Goal: Communication & Community: Answer question/provide support

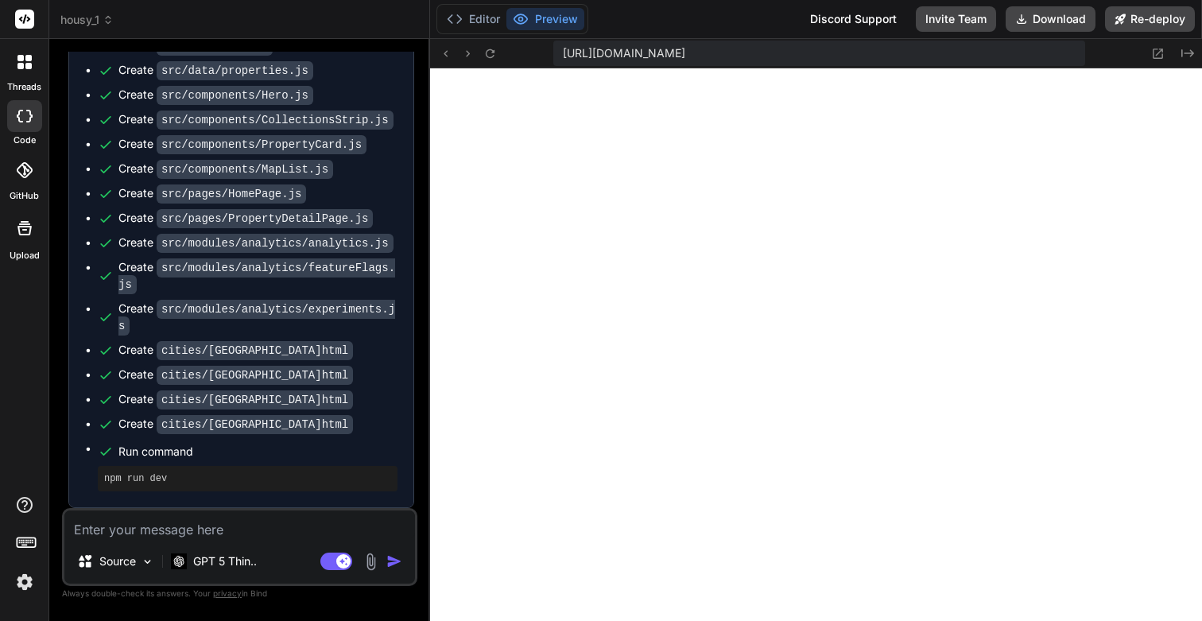
scroll to position [7674, 0]
click at [490, 57] on icon at bounding box center [490, 54] width 14 height 14
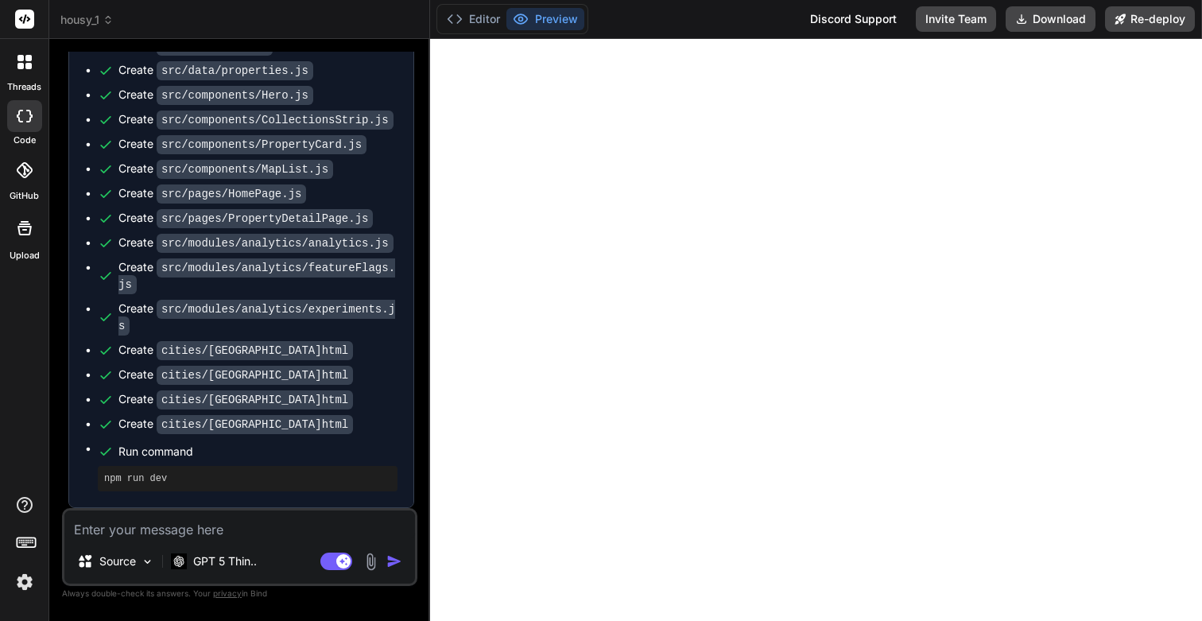
scroll to position [0, 0]
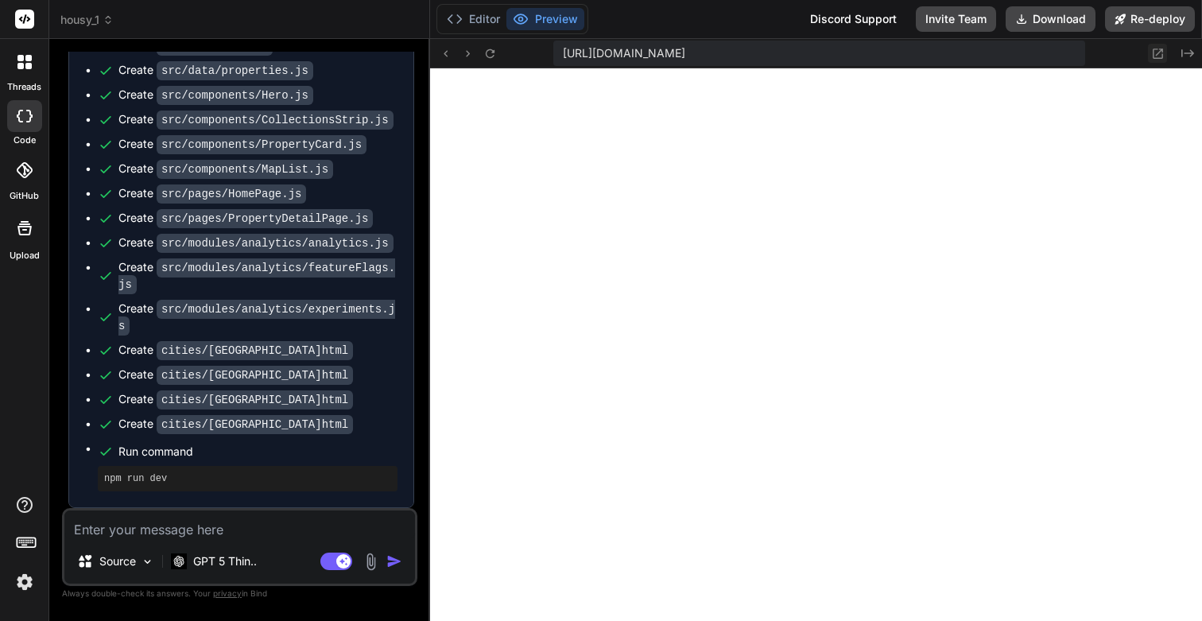
click at [1160, 52] on icon at bounding box center [1158, 54] width 14 height 14
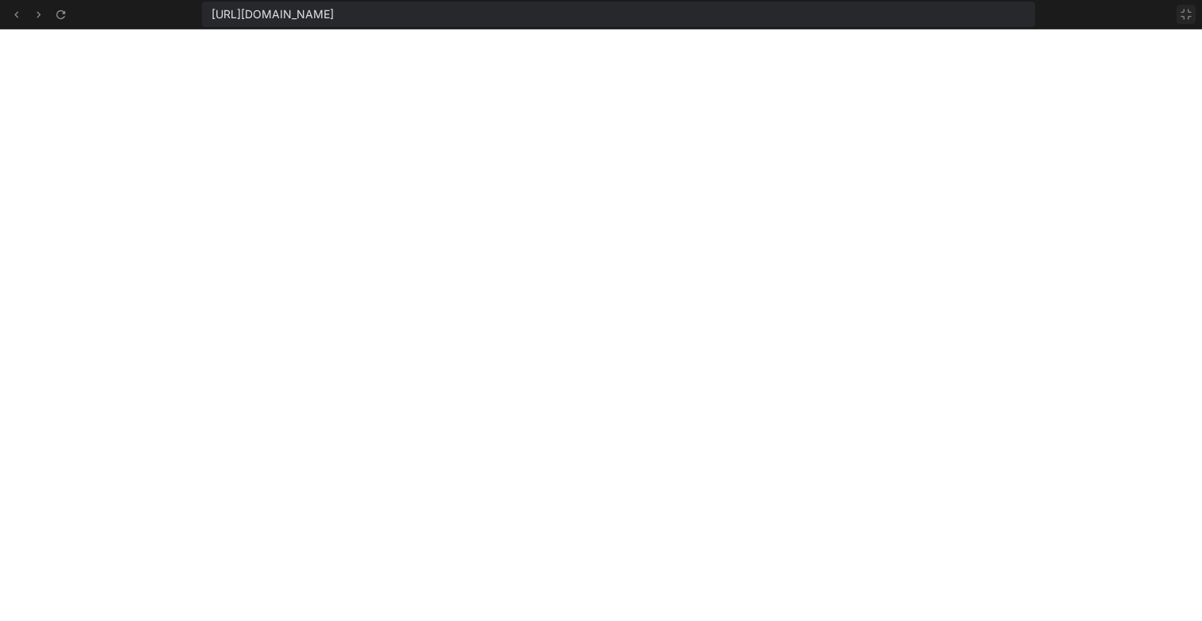
click at [1189, 14] on icon at bounding box center [1186, 14] width 13 height 13
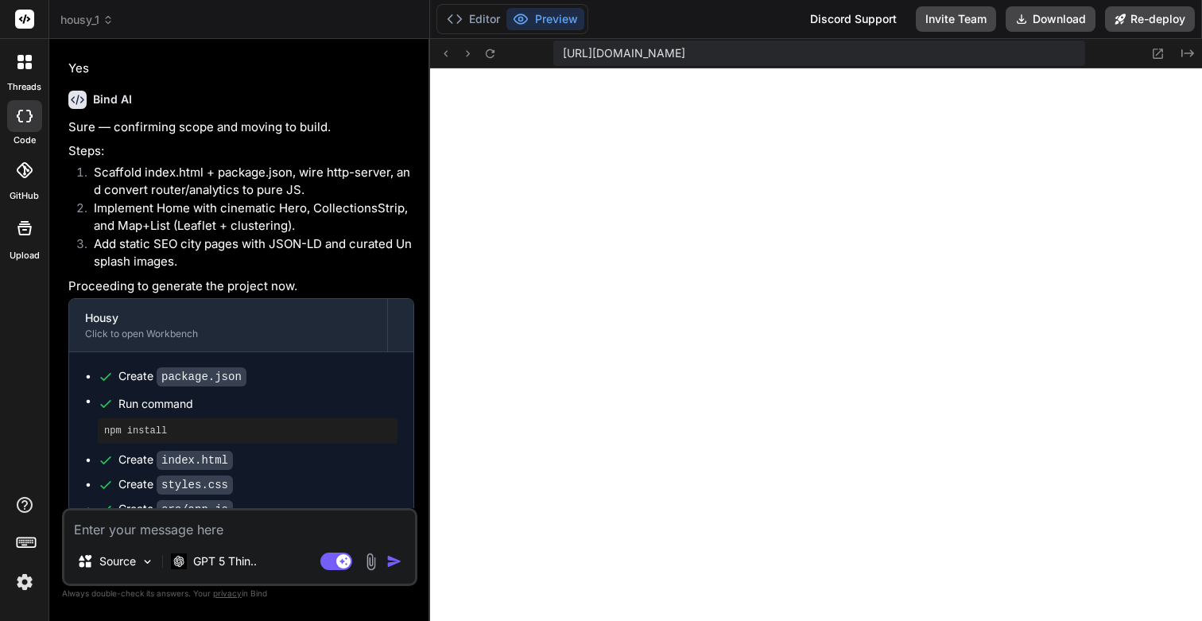
scroll to position [12292, 0]
click at [29, 583] on img at bounding box center [24, 581] width 27 height 27
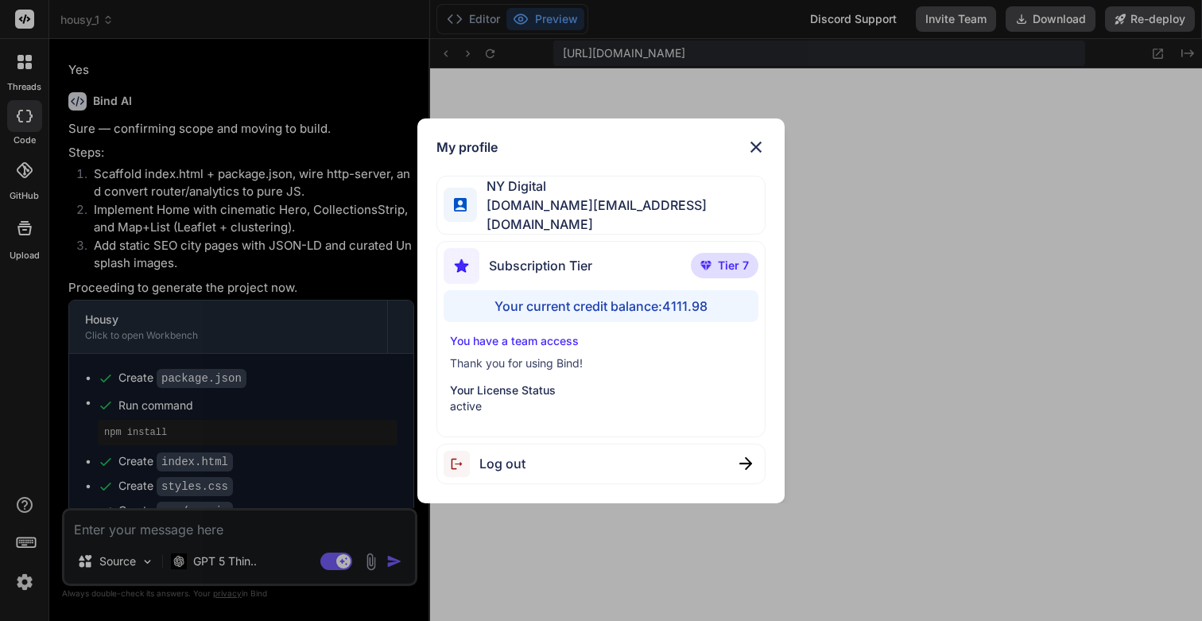
click at [29, 583] on div "My profile NY Digital [DOMAIN_NAME][EMAIL_ADDRESS][DOMAIN_NAME] Subscription Ti…" at bounding box center [601, 310] width 1202 height 621
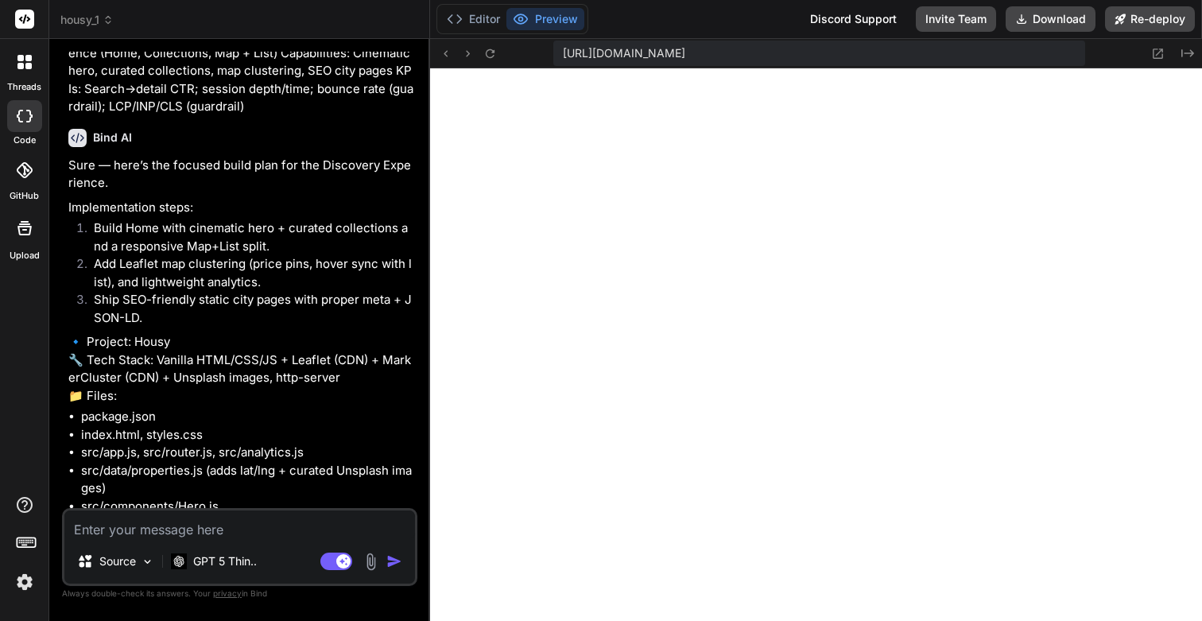
scroll to position [11448, 0]
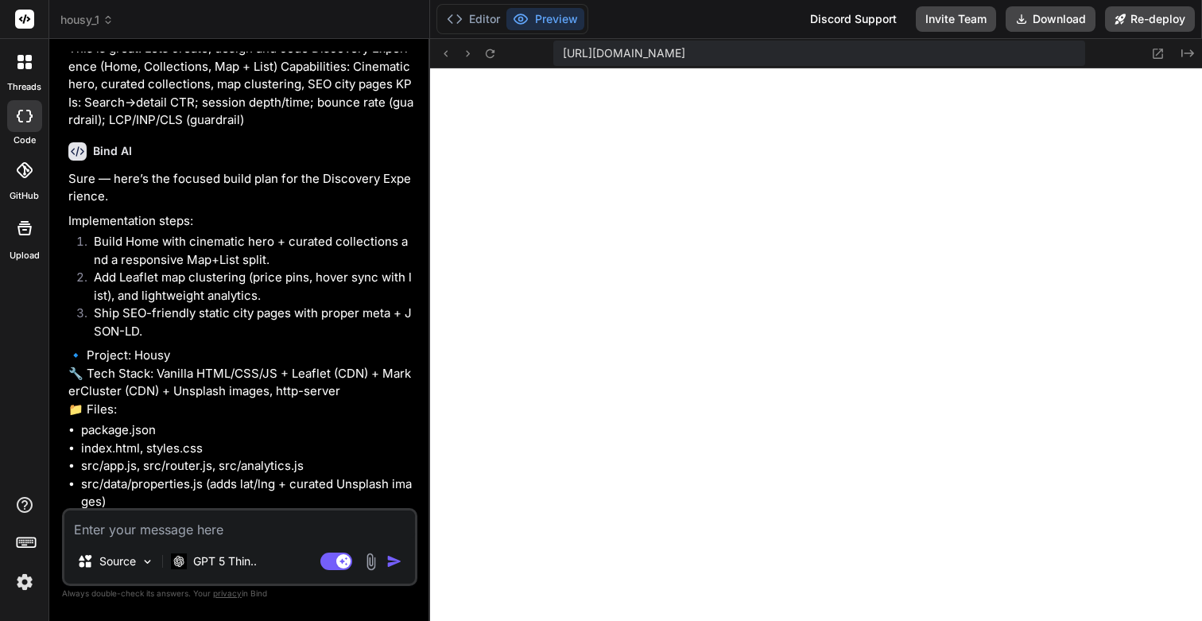
click at [313, 130] on p "This is great. Lets create, design and code Discovery Experience (Home, Collect…" at bounding box center [241, 85] width 346 height 90
copy p "Discovery Experience"
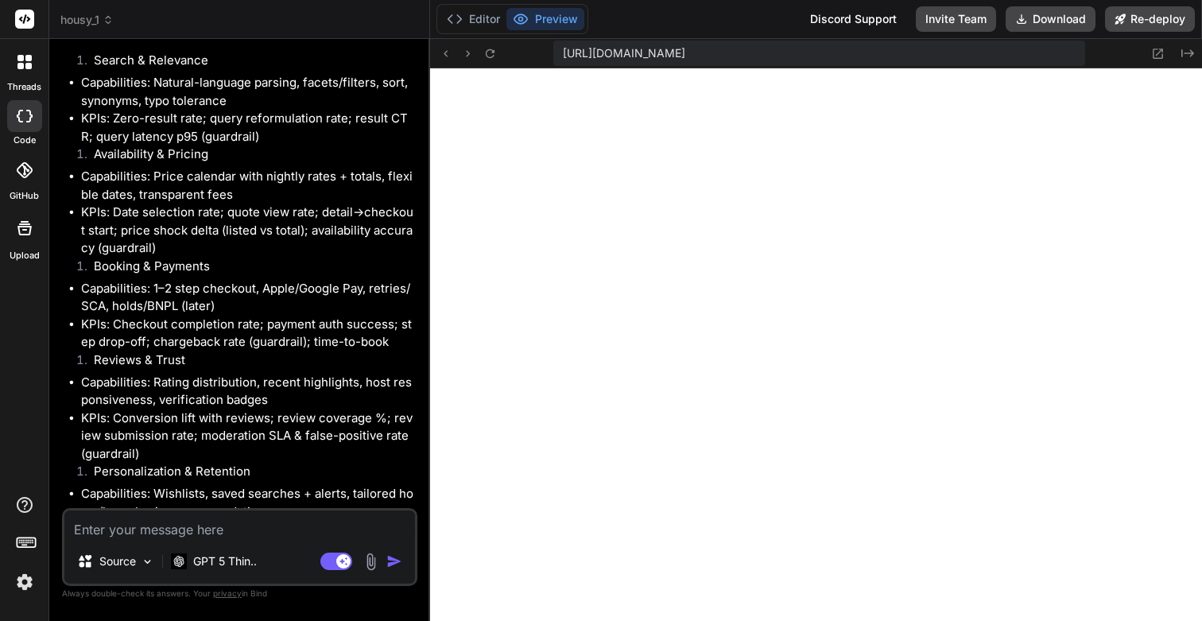
scroll to position [8708, 0]
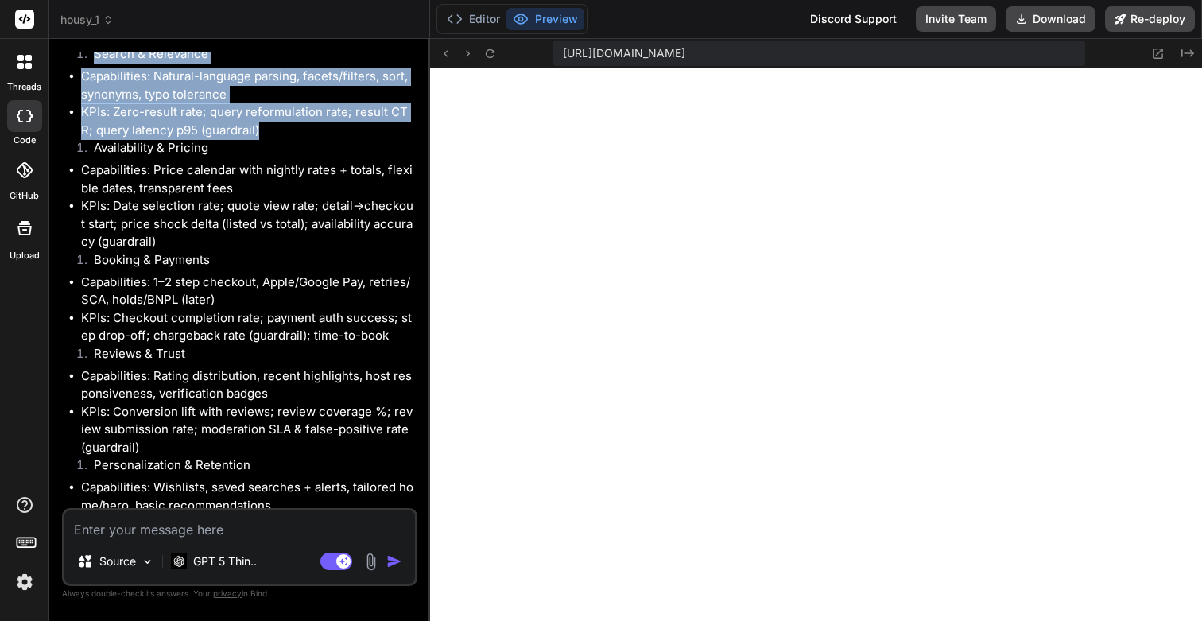
drag, startPoint x: 95, startPoint y: 239, endPoint x: 272, endPoint y: 313, distance: 191.4
copy div "Search & Relevance Capabilities: Natural-language parsing, facets/filters, sort…"
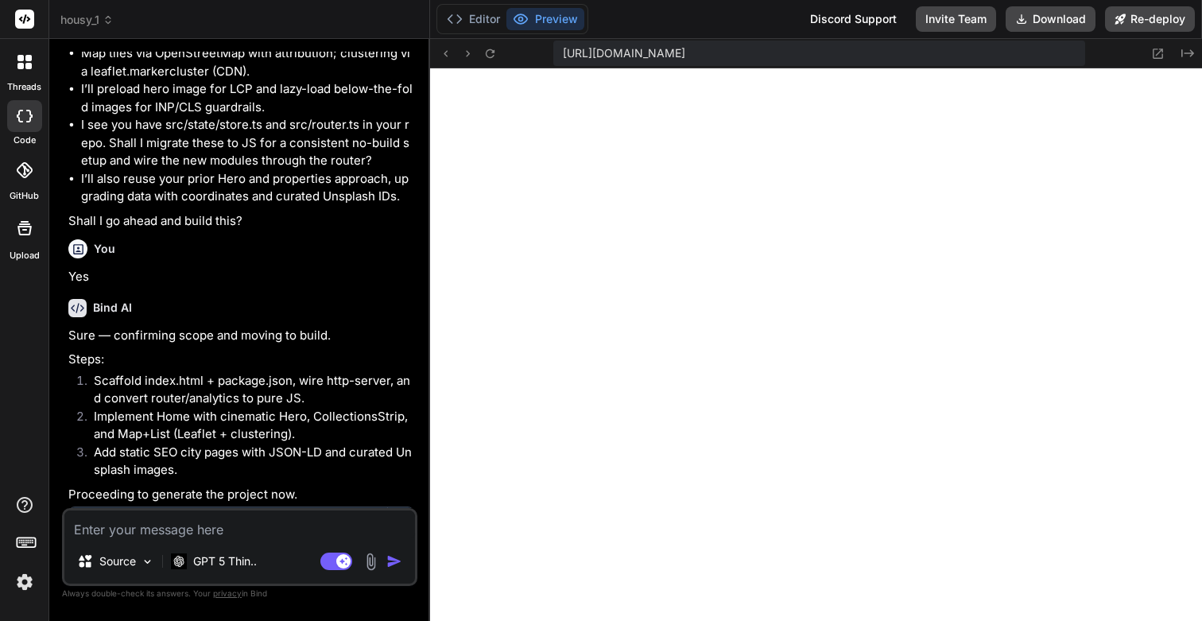
scroll to position [12976, 0]
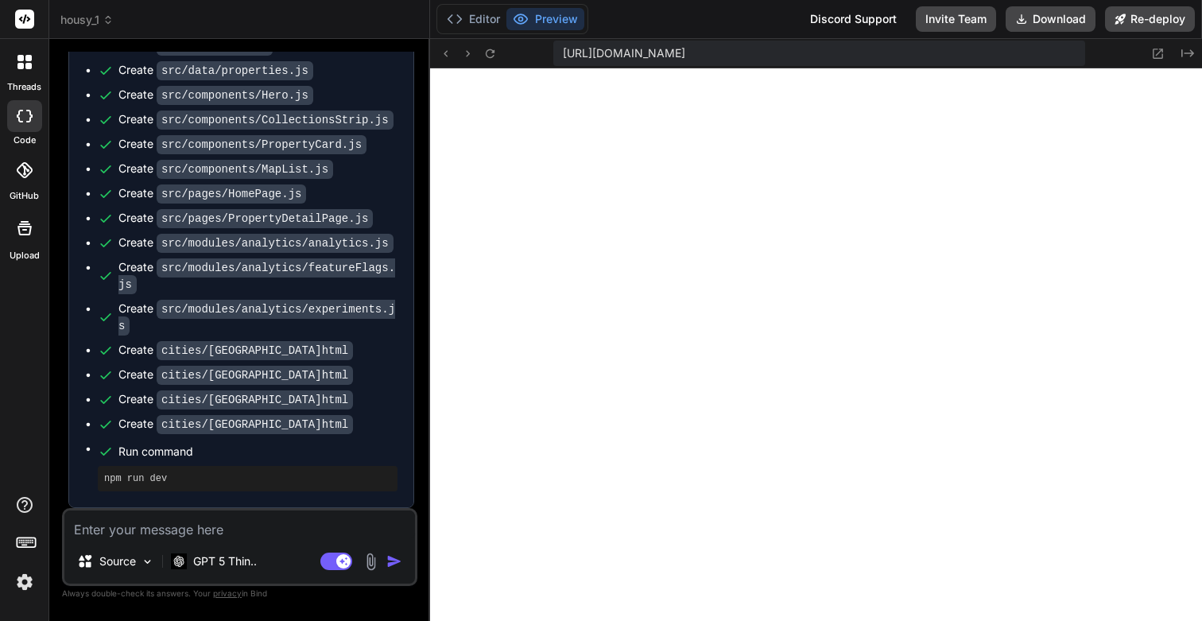
click at [152, 529] on textarea at bounding box center [239, 524] width 351 height 29
type textarea "T"
type textarea "x"
type textarea "Th"
type textarea "x"
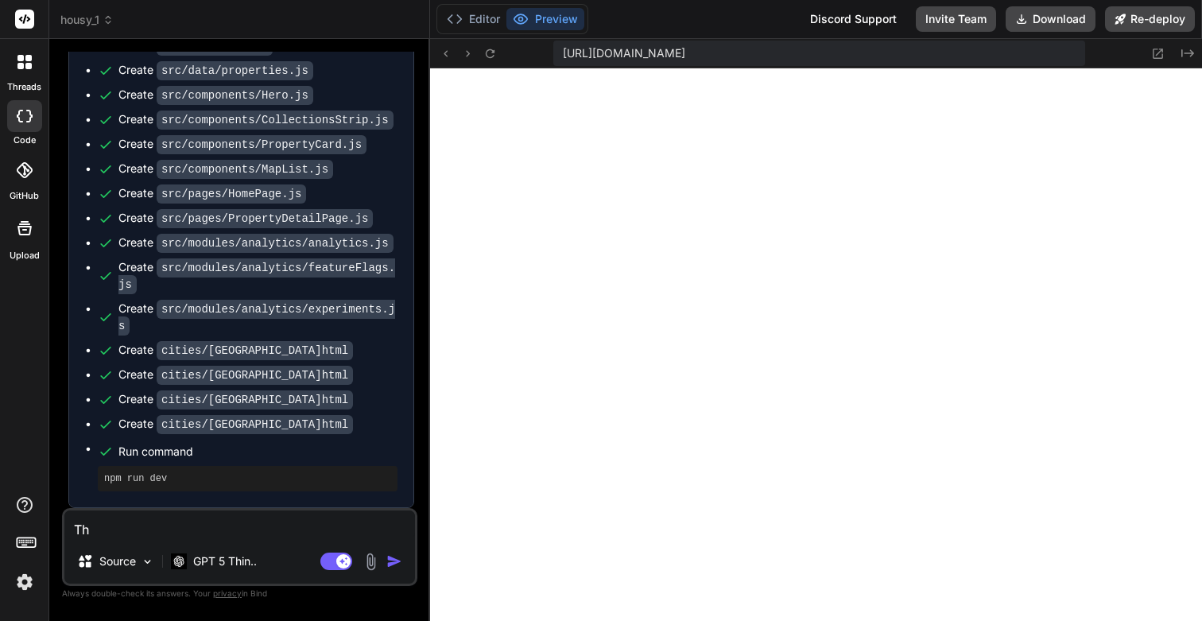
type textarea "Thi"
type textarea "x"
type textarea "This"
type textarea "x"
type textarea "This"
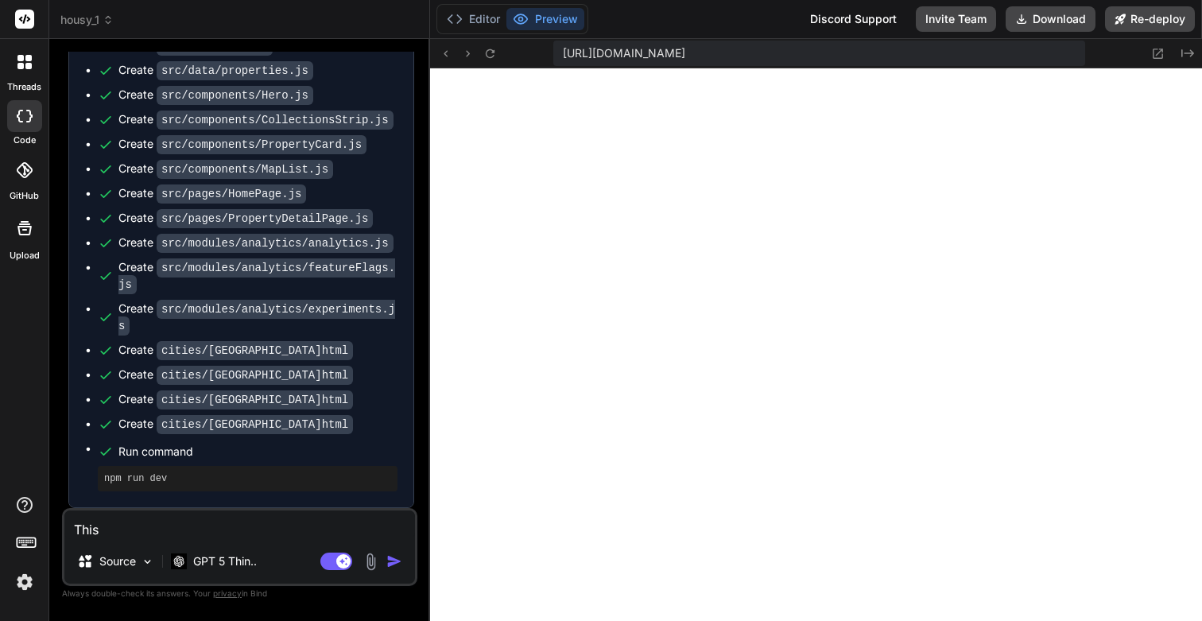
type textarea "x"
type textarea "This i"
type textarea "x"
type textarea "This is"
type textarea "x"
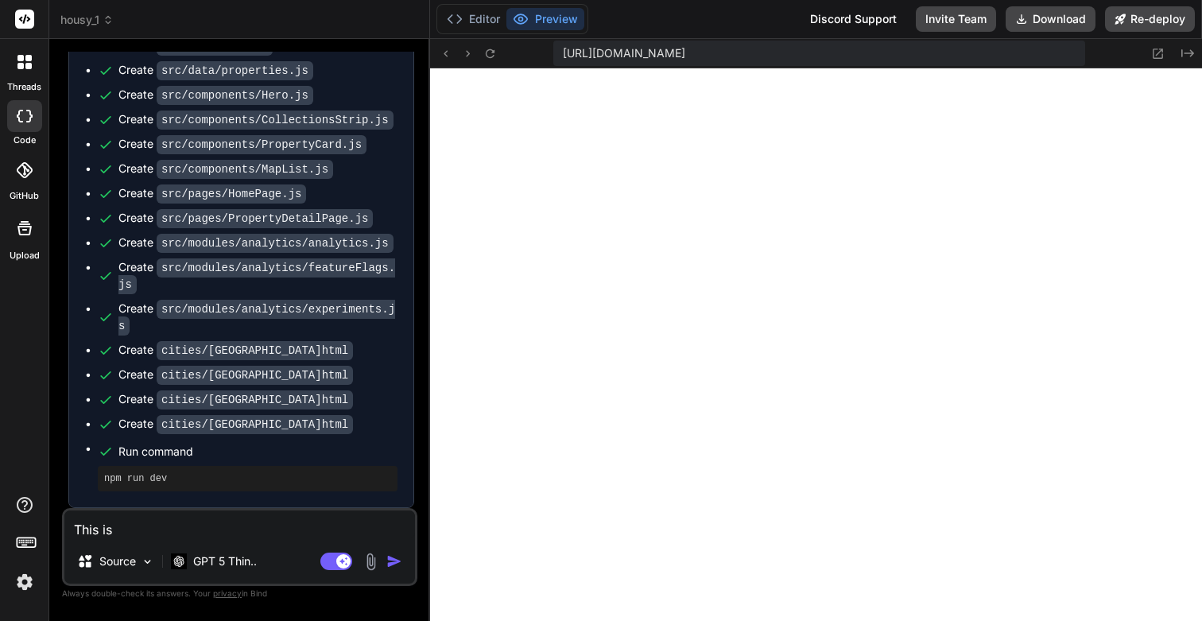
type textarea "This is"
type textarea "x"
type textarea "This is g"
type textarea "x"
type textarea "This is gr"
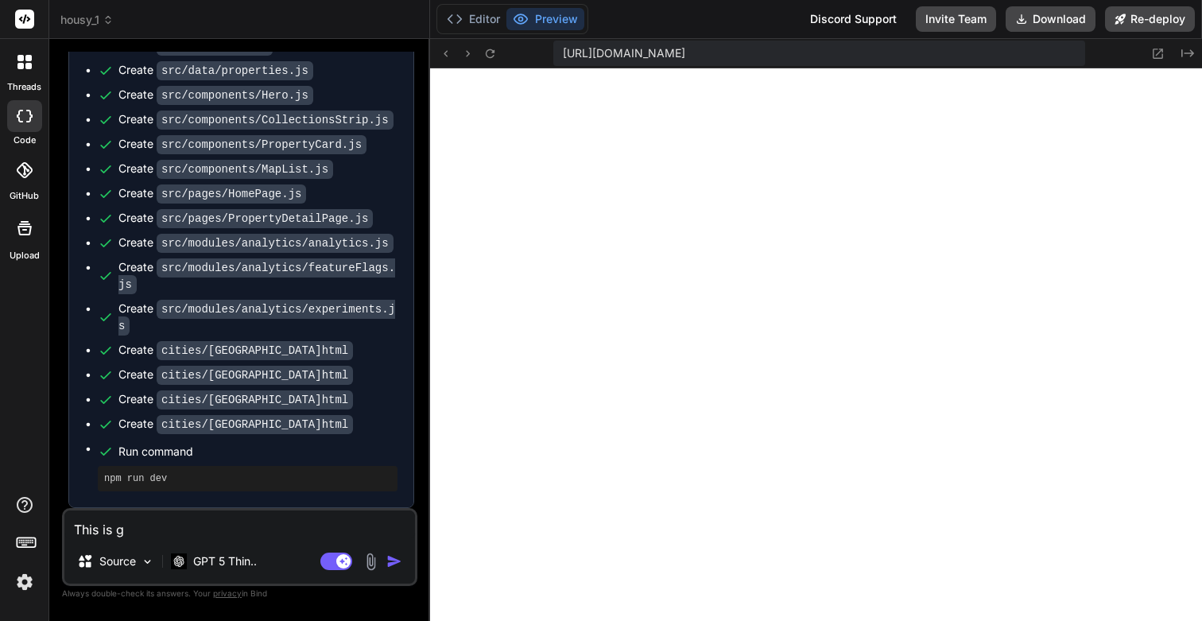
type textarea "x"
type textarea "This is gre"
type textarea "x"
type textarea "This is grea"
type textarea "x"
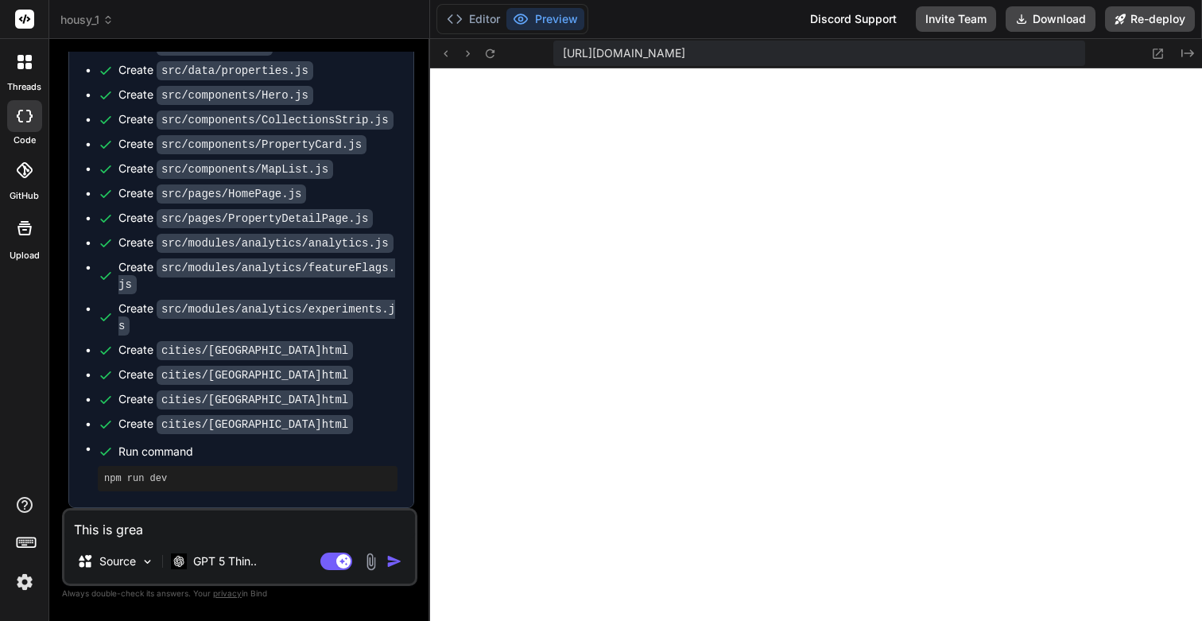
type textarea "This is great"
type textarea "x"
type textarea "This is great."
type textarea "x"
type textarea "This is great."
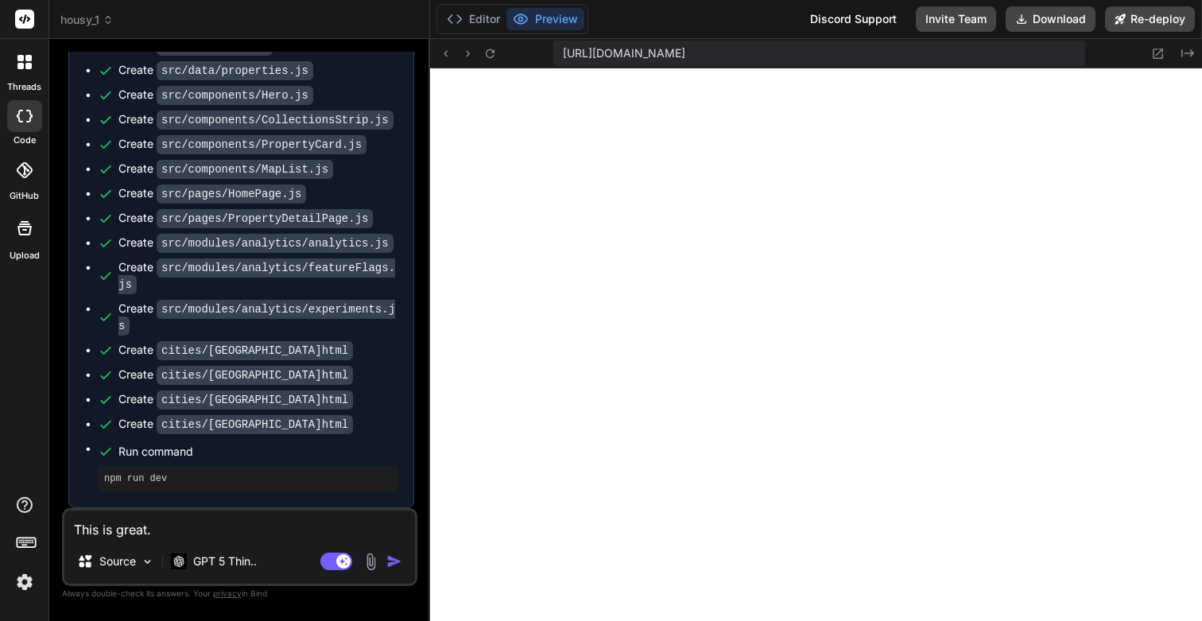
type textarea "x"
type textarea "This is great."
type textarea "x"
type textarea "This is great. N"
type textarea "x"
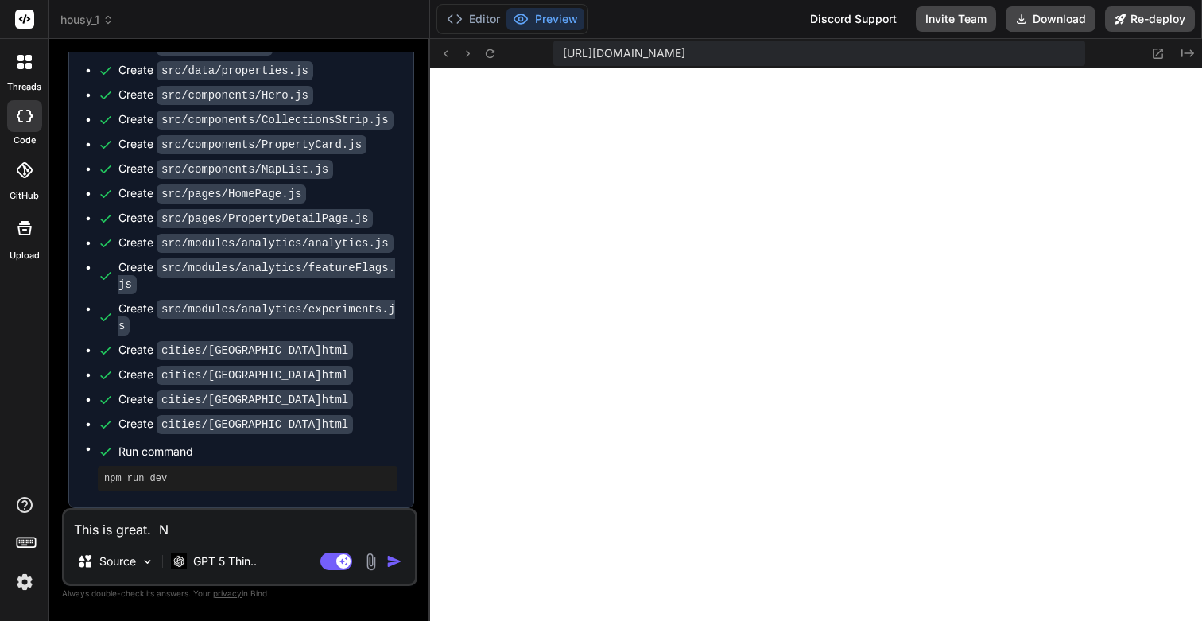
type textarea "This is great. No"
type textarea "x"
type textarea "This is great. Now"
type textarea "x"
type textarea "This is great. Now"
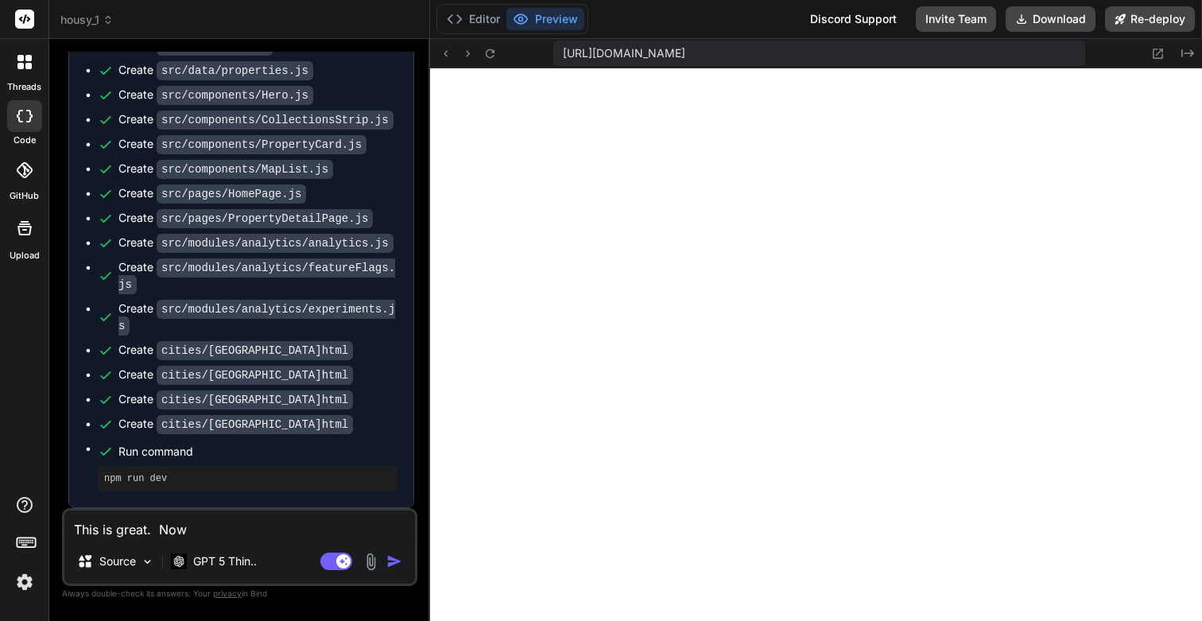
type textarea "x"
type textarea "This is great. Now l"
type textarea "x"
type textarea "This is great. Now le"
type textarea "x"
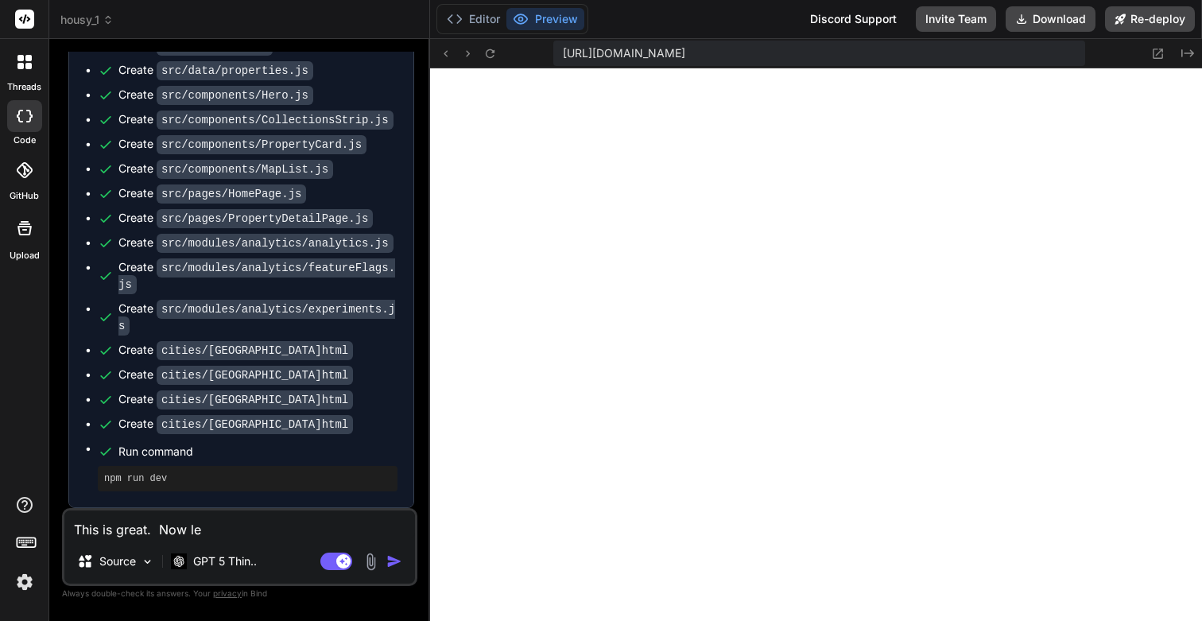
type textarea "This is great. Now let"
type textarea "x"
type textarea "This is great. Now lets"
type textarea "x"
type textarea "This is great. Now lets"
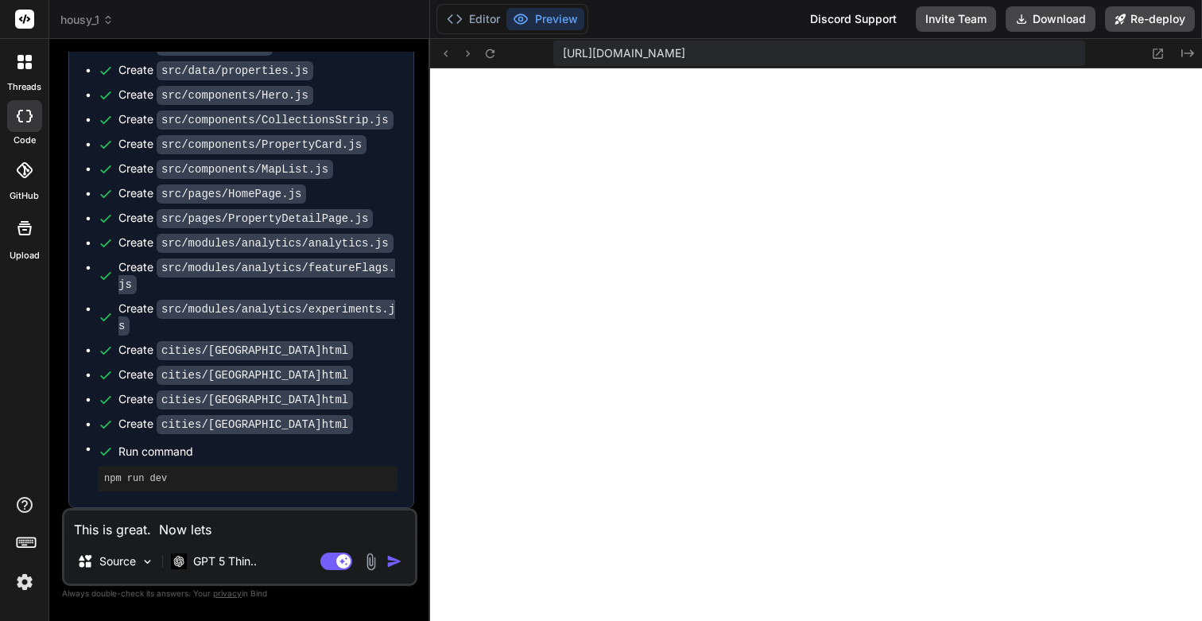
type textarea "x"
type textarea "This is great. Now lets c"
type textarea "x"
type textarea "This is great. Now lets cr"
type textarea "x"
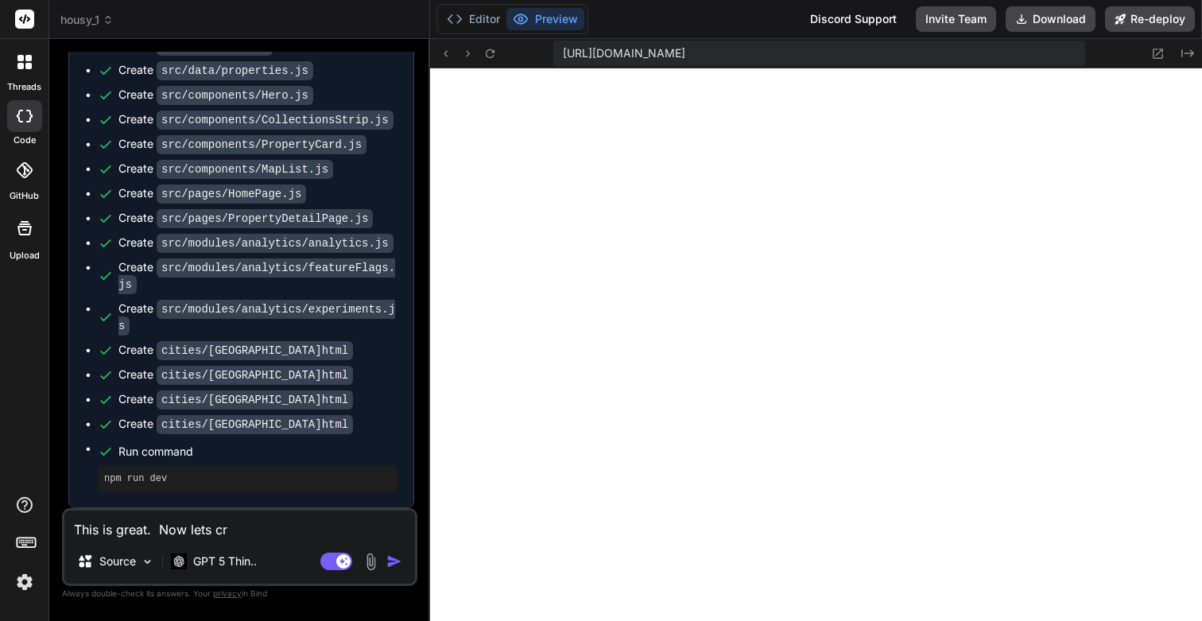
type textarea "This is great. Now lets cre"
type textarea "x"
type textarea "This is great. Now lets crea"
type textarea "x"
type textarea "This is great. Now lets creat"
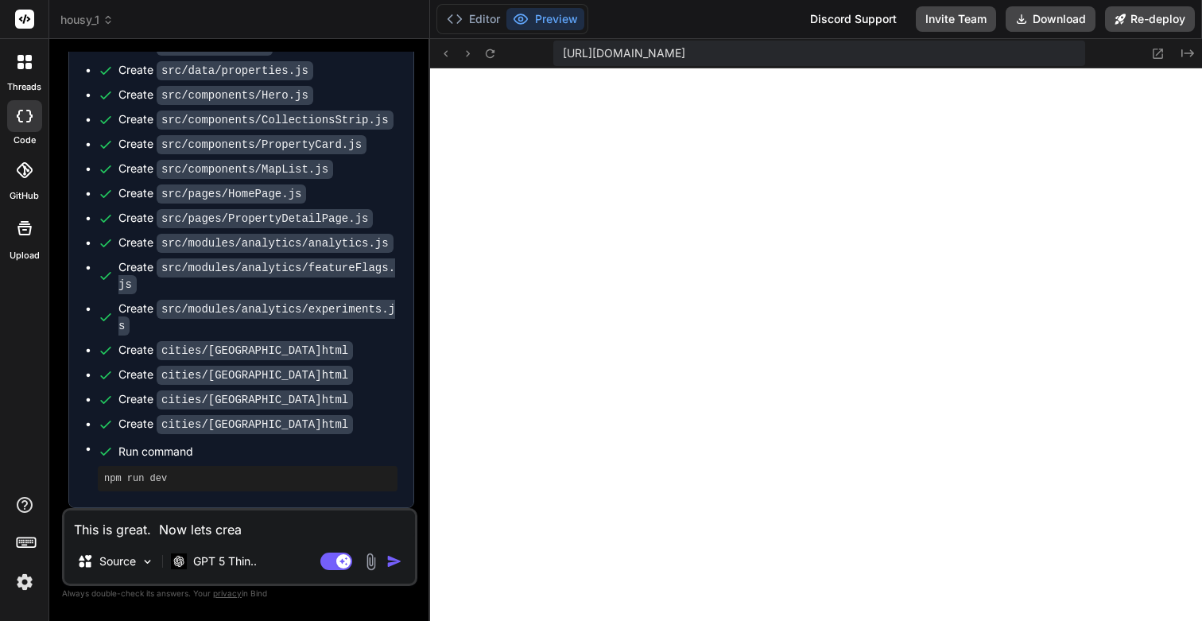
type textarea "x"
type textarea "This is great. Now lets create"
type textarea "x"
type textarea "This is great. Now lets create,"
type textarea "x"
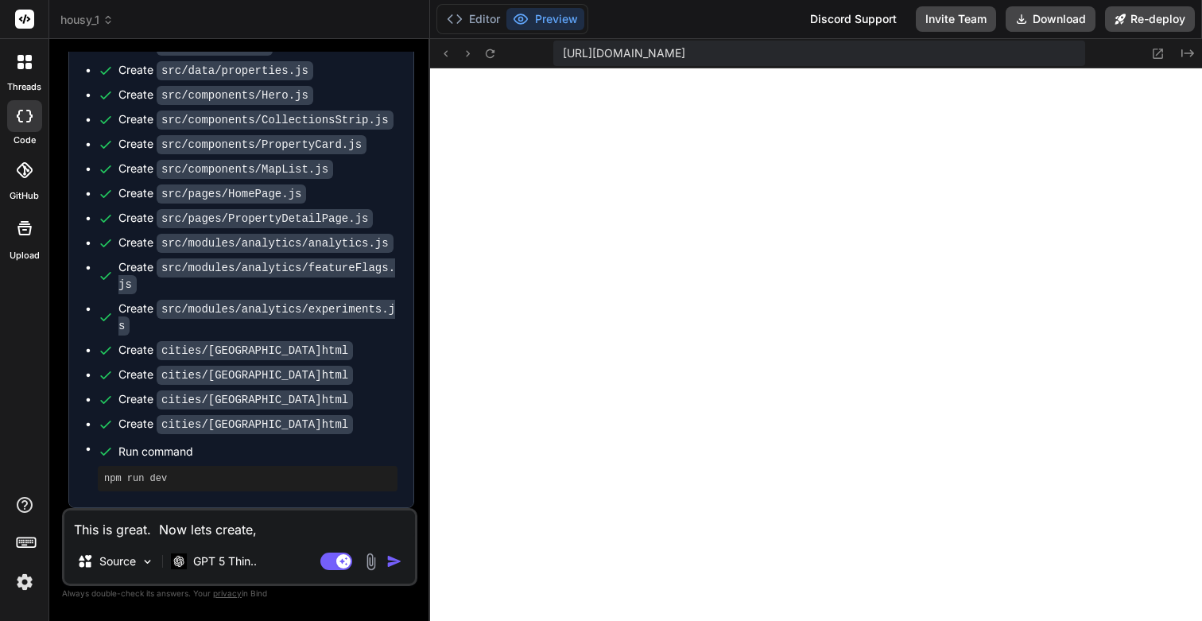
type textarea "This is great. Now lets create,"
type textarea "x"
type textarea "This is great. Now lets create, d"
type textarea "x"
type textarea "This is great. Now lets create, de"
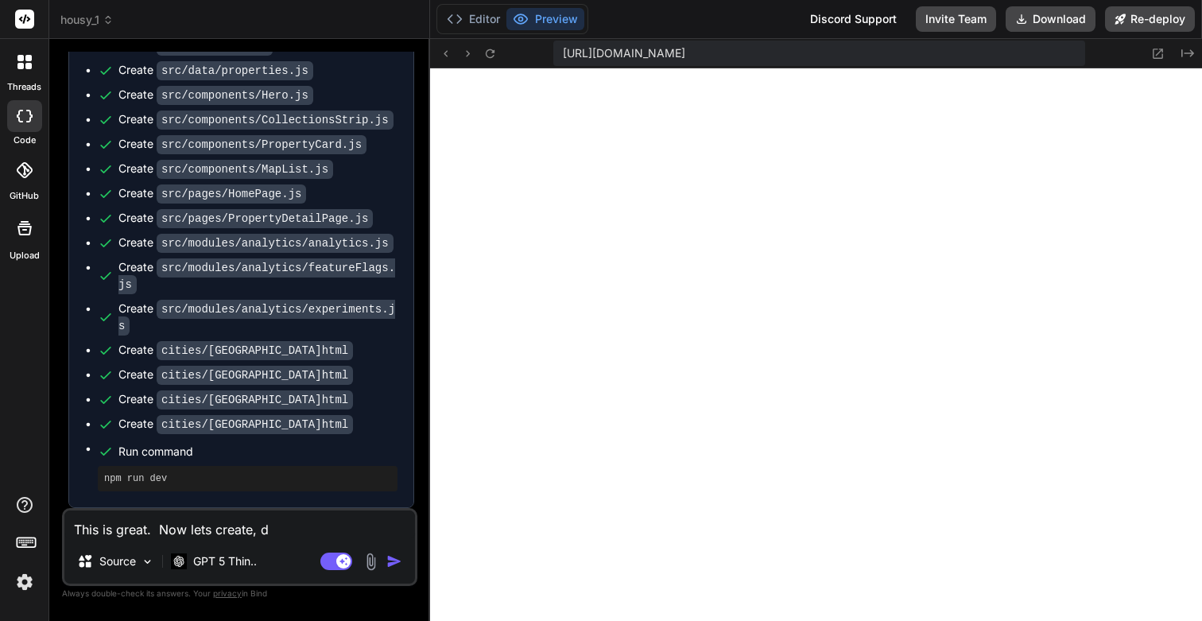
type textarea "x"
type textarea "This is great. Now lets create, des"
type textarea "x"
type textarea "This is great. Now lets create, desi"
type textarea "x"
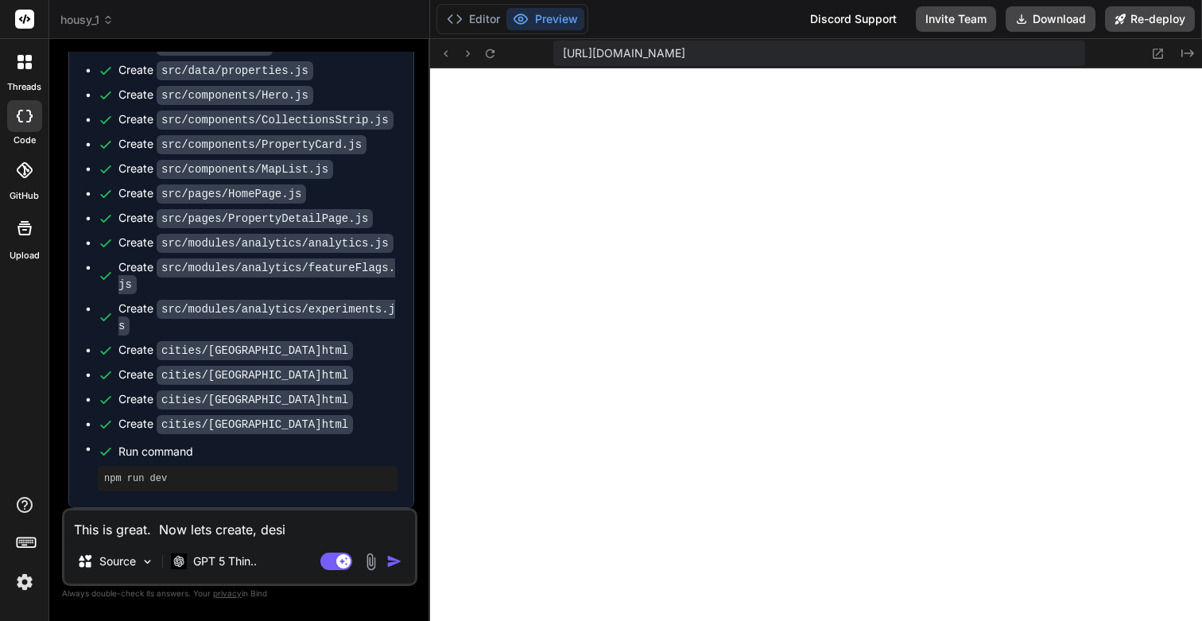
type textarea "This is great. Now lets create, desig"
type textarea "x"
type textarea "This is great. Now lets create, design"
type textarea "x"
type textarea "This is great. Now lets create, design"
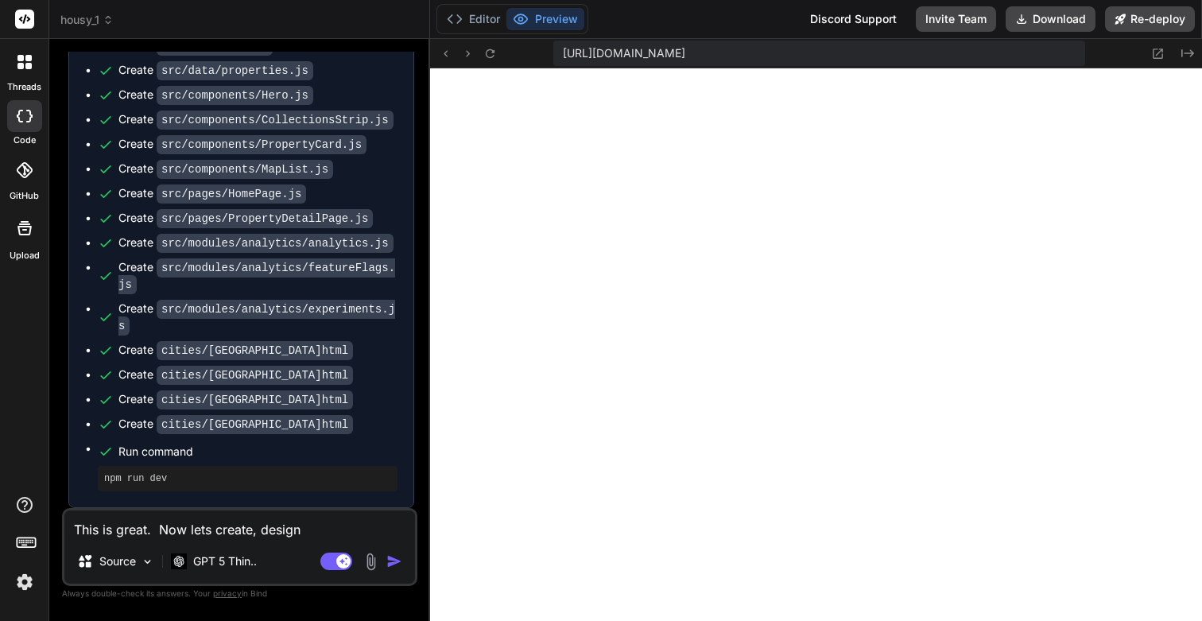
type textarea "x"
type textarea "This is great. Now lets create, design a"
type textarea "x"
type textarea "This is great. Now lets create, design an"
type textarea "x"
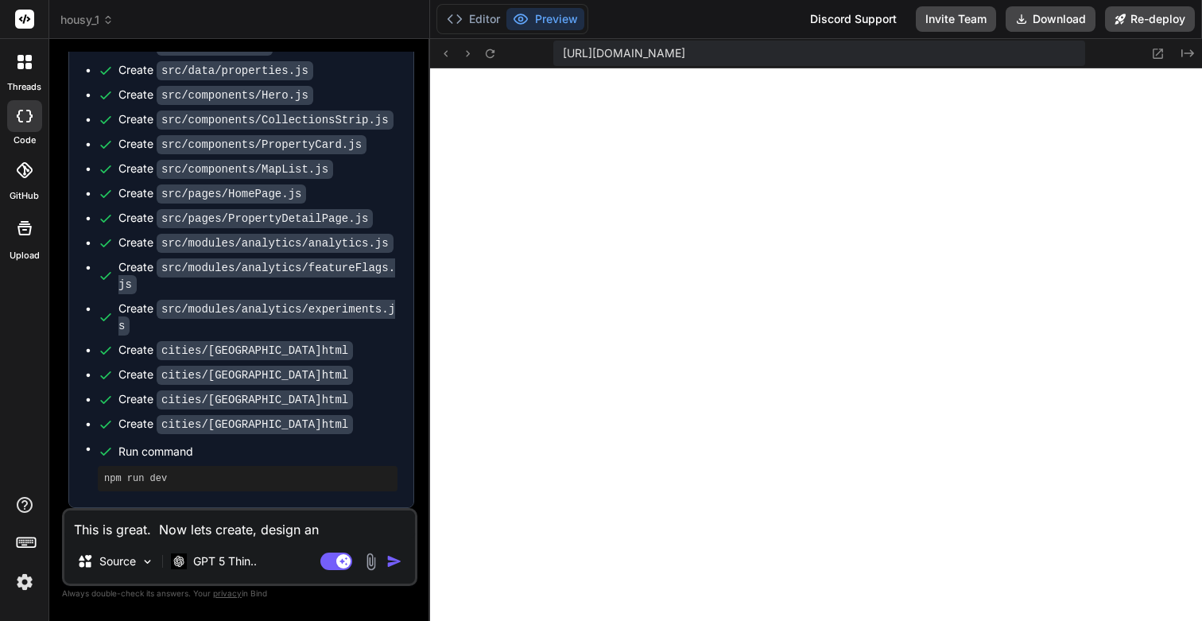
type textarea "This is great. Now lets create, design and"
type textarea "x"
type textarea "This is great. Now lets create, design and"
type textarea "x"
type textarea "This is great. Now lets create, design and c"
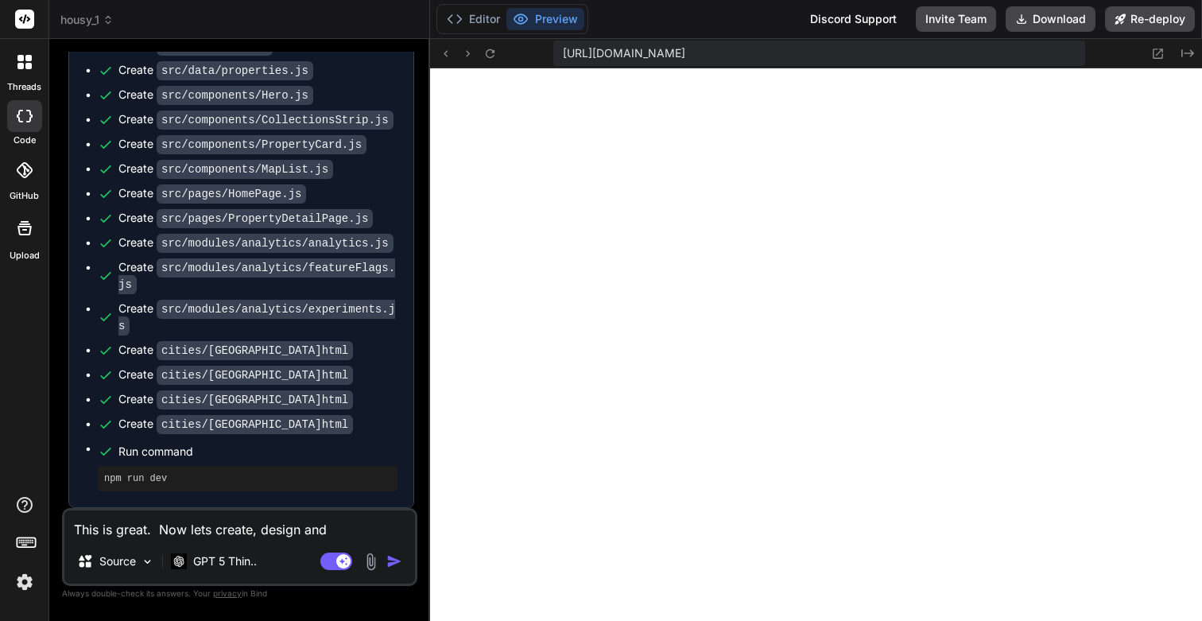
type textarea "x"
type textarea "This is great. Now lets create, design and co"
type textarea "x"
type textarea "This is great. Now lets create, design and cod"
type textarea "x"
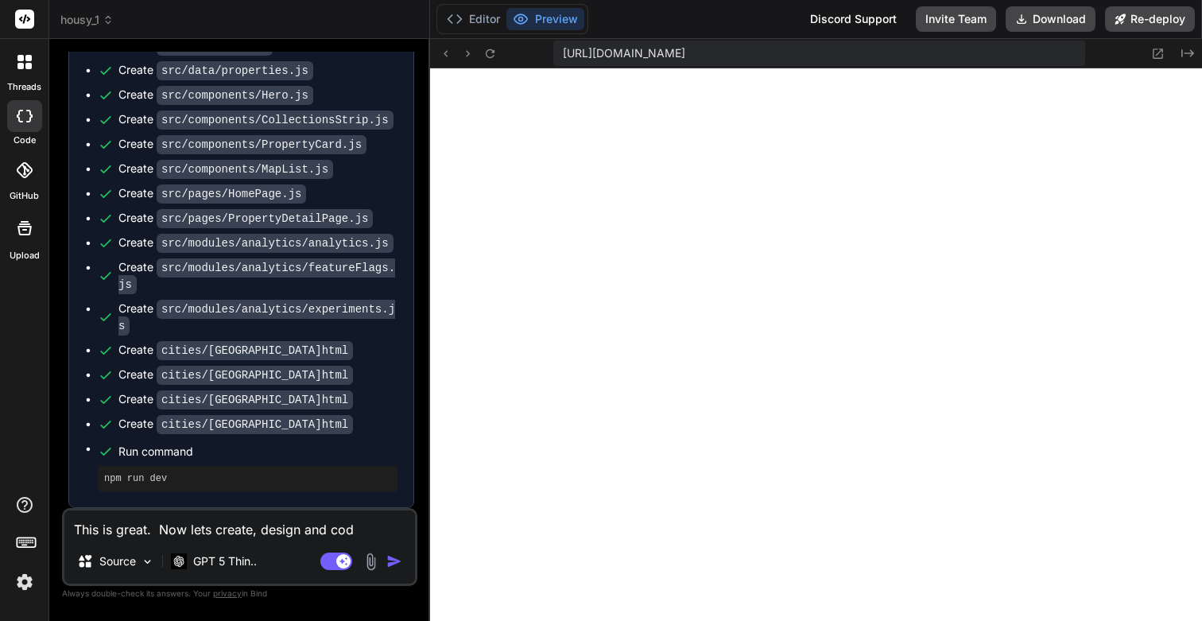
type textarea "This is great. Now lets create, design and code"
type textarea "x"
type textarea "This is great. Now lets create, design and code"
type textarea "x"
type textarea "This is great. Now lets create, design and code"
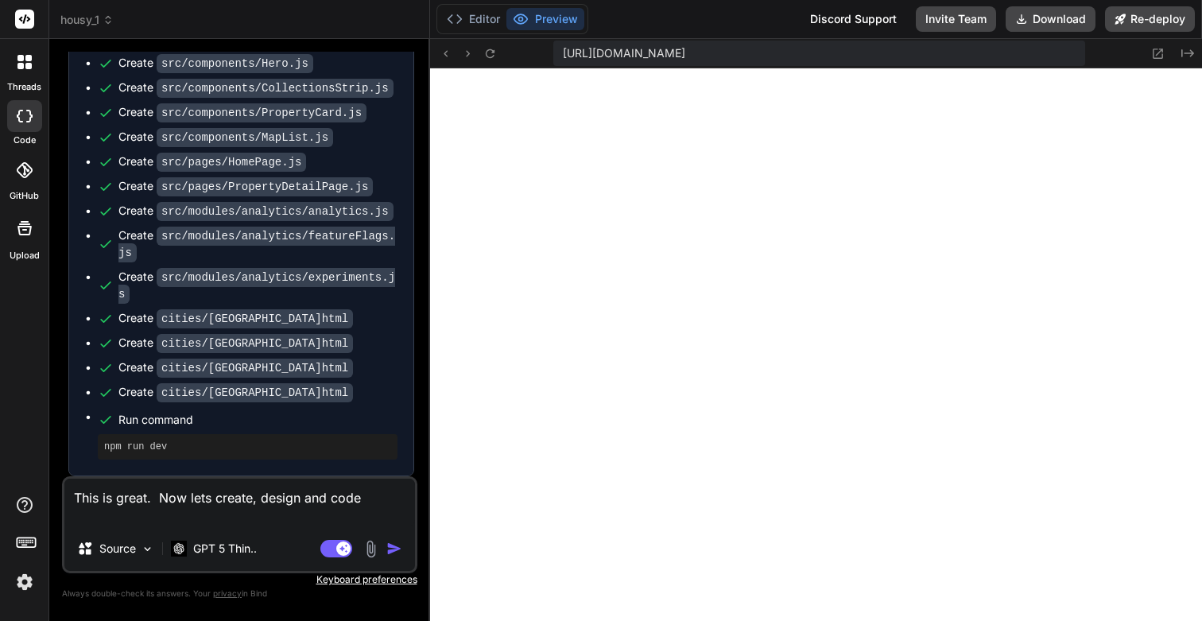
type textarea "x"
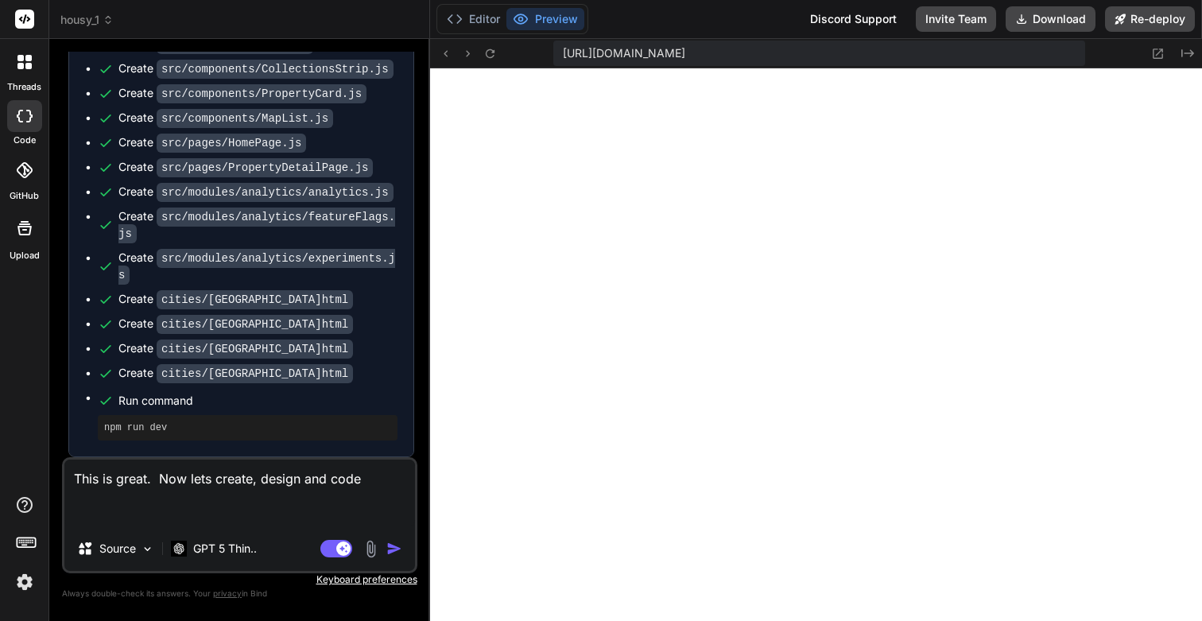
paste textarea "Search & Relevance Capabilities: Natural-language parsing, facets/filters, sort…"
type textarea "This is great. Now lets create, design and code Search & Relevance Capabilities…"
type textarea "x"
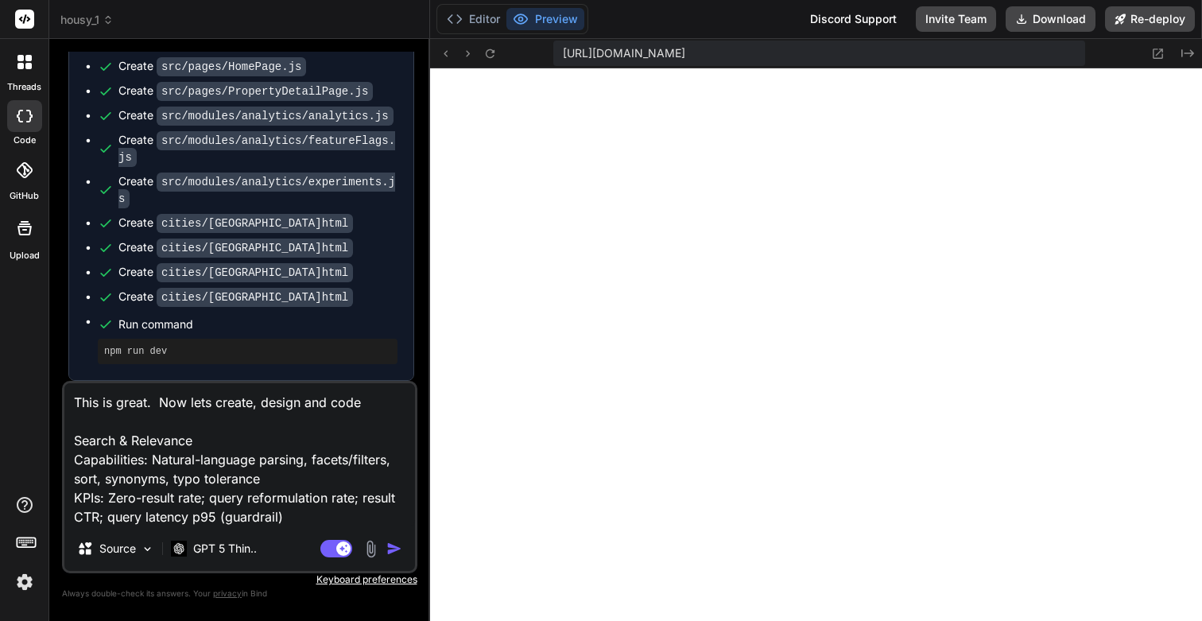
type textarea "This is great. Now lets create, design and code Search & Relevance Capabilities…"
click at [395, 543] on img "button" at bounding box center [394, 549] width 16 height 16
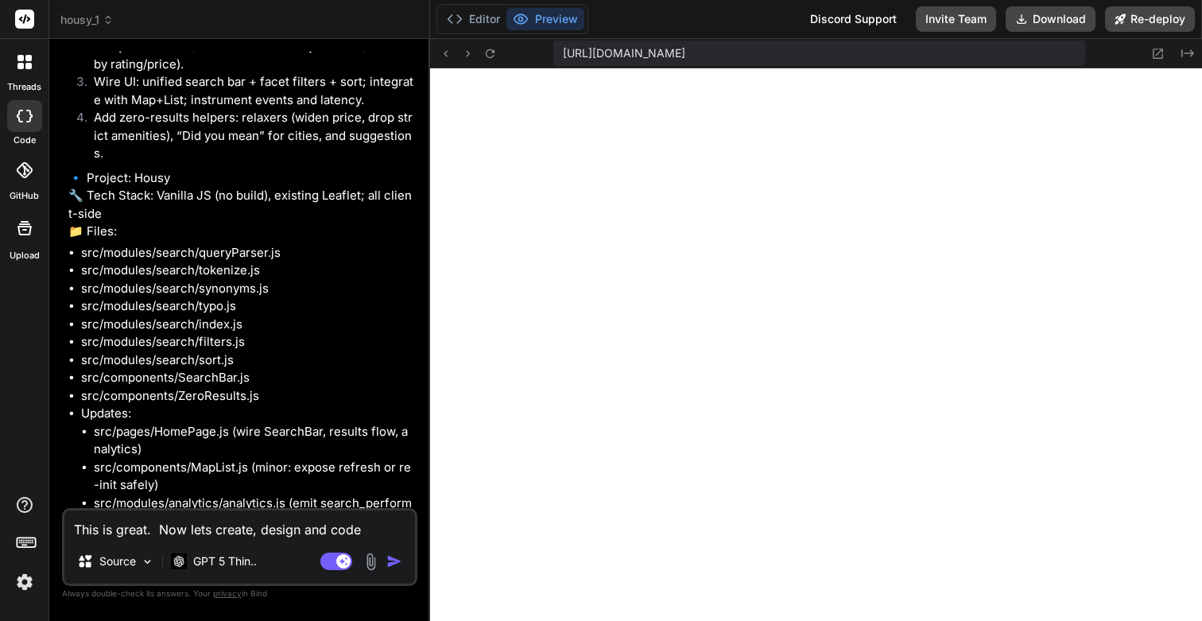
scroll to position [13675, 0]
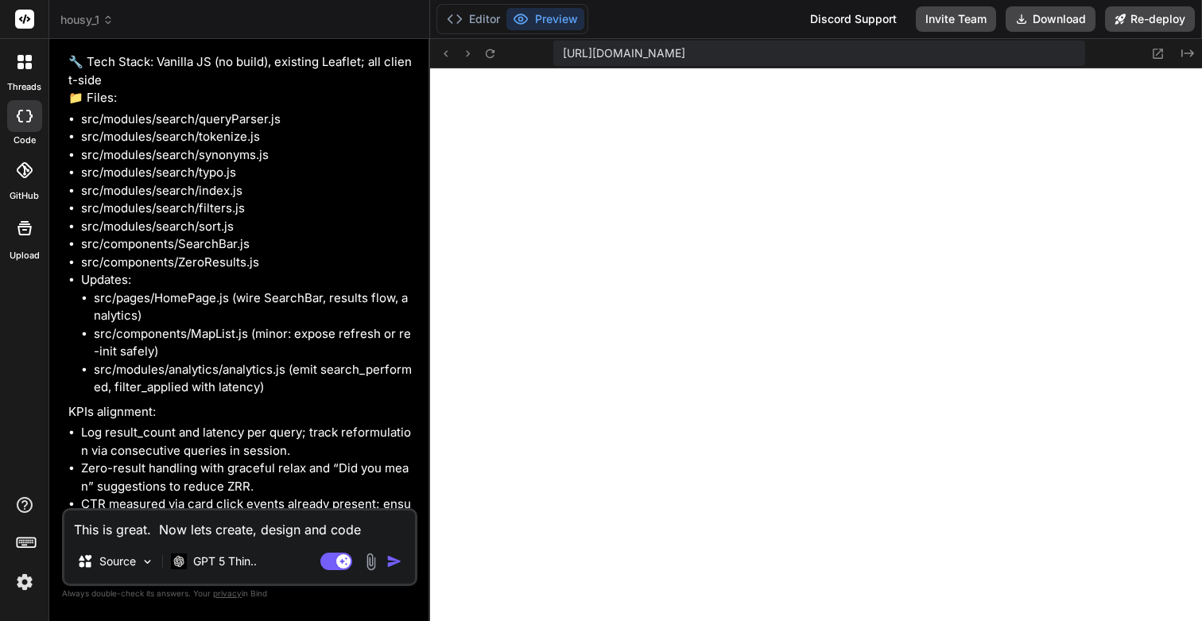
type textarea "x"
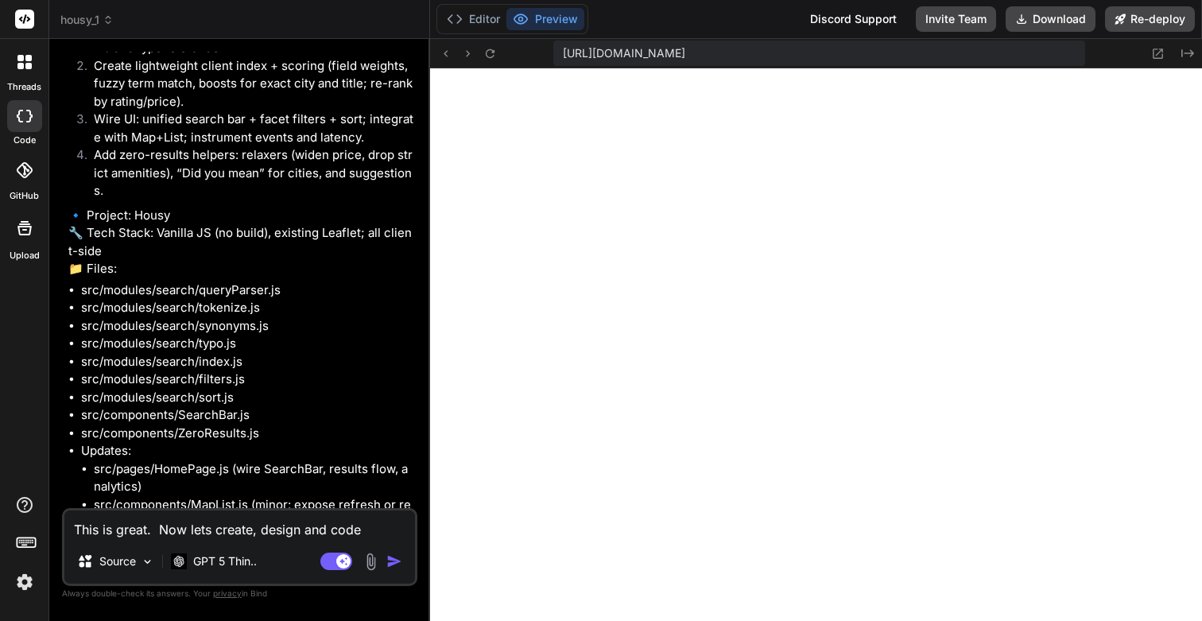
scroll to position [13931, 0]
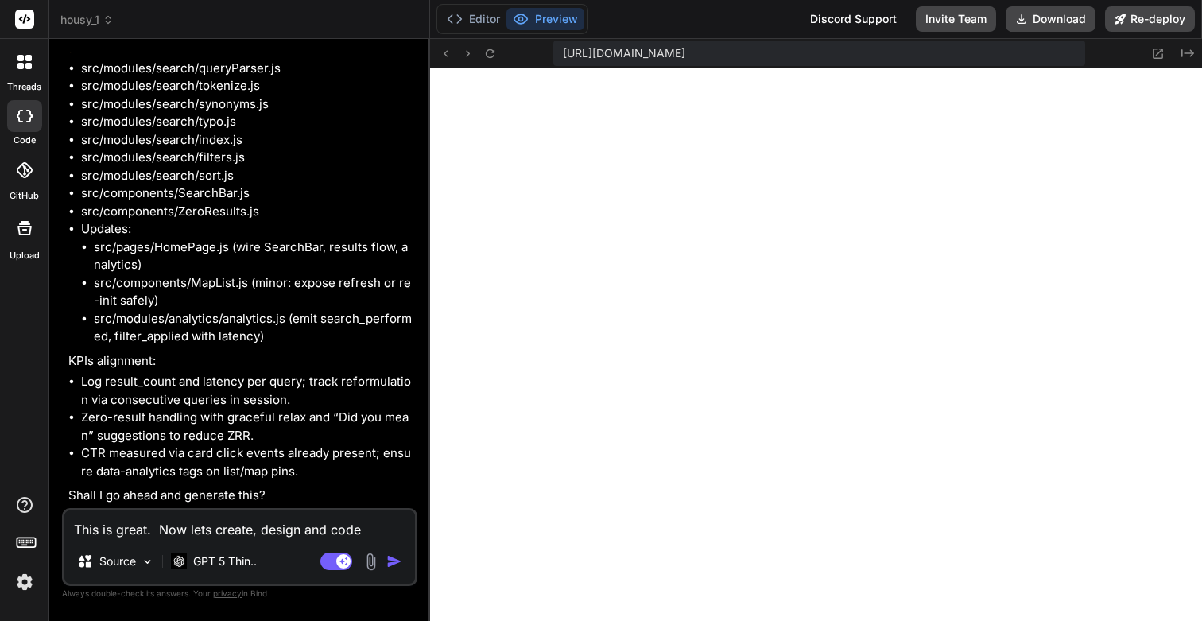
click at [155, 524] on textarea "This is great. Now lets create, design and code Search & Relevance Capabilities…" at bounding box center [239, 524] width 351 height 29
type textarea "Y"
type textarea "x"
type textarea "Ye"
type textarea "x"
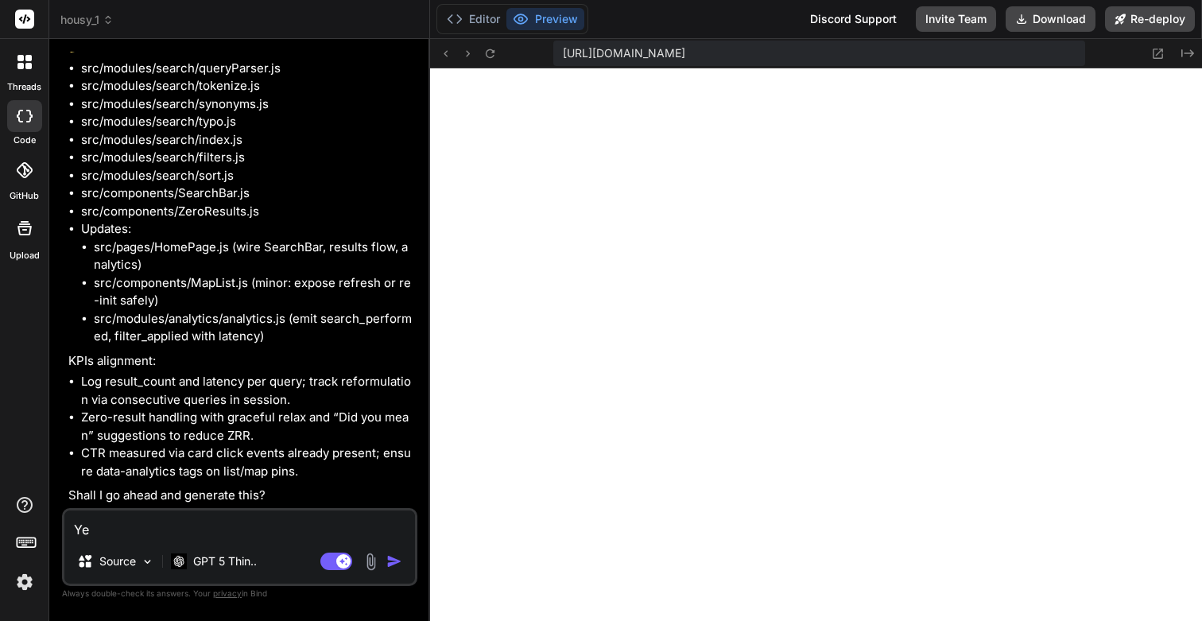
type textarea "Yes"
type textarea "x"
type textarea "Yes"
type textarea "x"
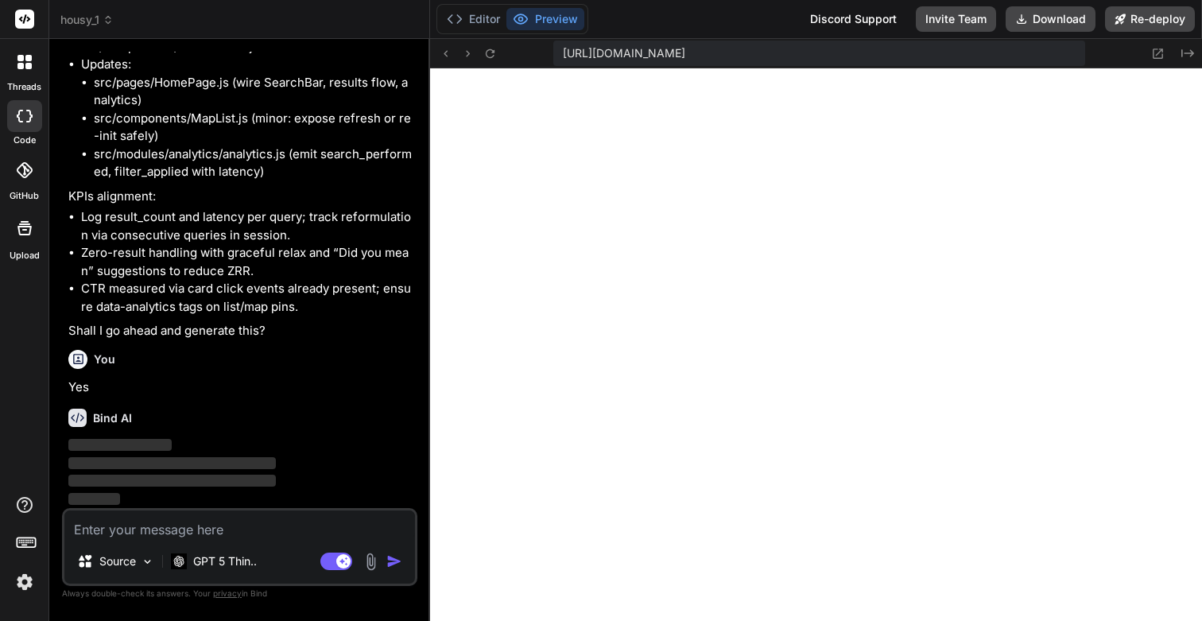
scroll to position [14096, 0]
type textarea "x"
type textarea "} export function slidingWindows(tokens, size) { const res = []; for (let i = 0…"
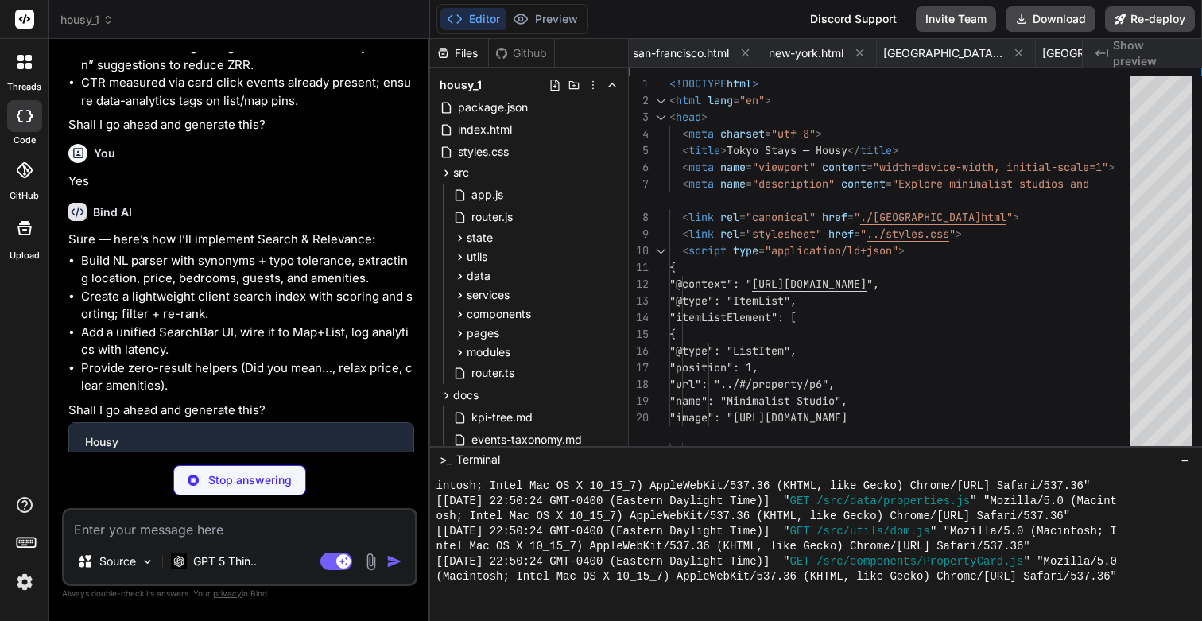
type textarea "x"
type textarea "return null; }"
type textarea "x"
type textarea "return { raw: original, tokens: textTokens, filters, hints: {} // reserved for …"
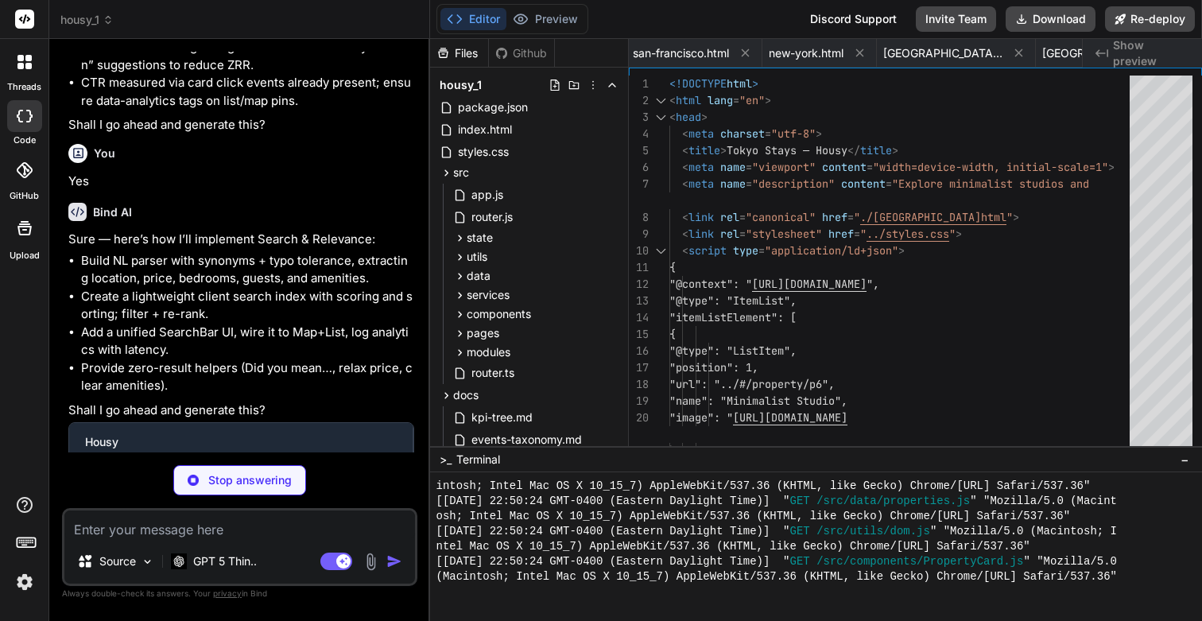
type textarea "x"
type textarea "return true; }); }"
type textarea "x"
type textarea "}"
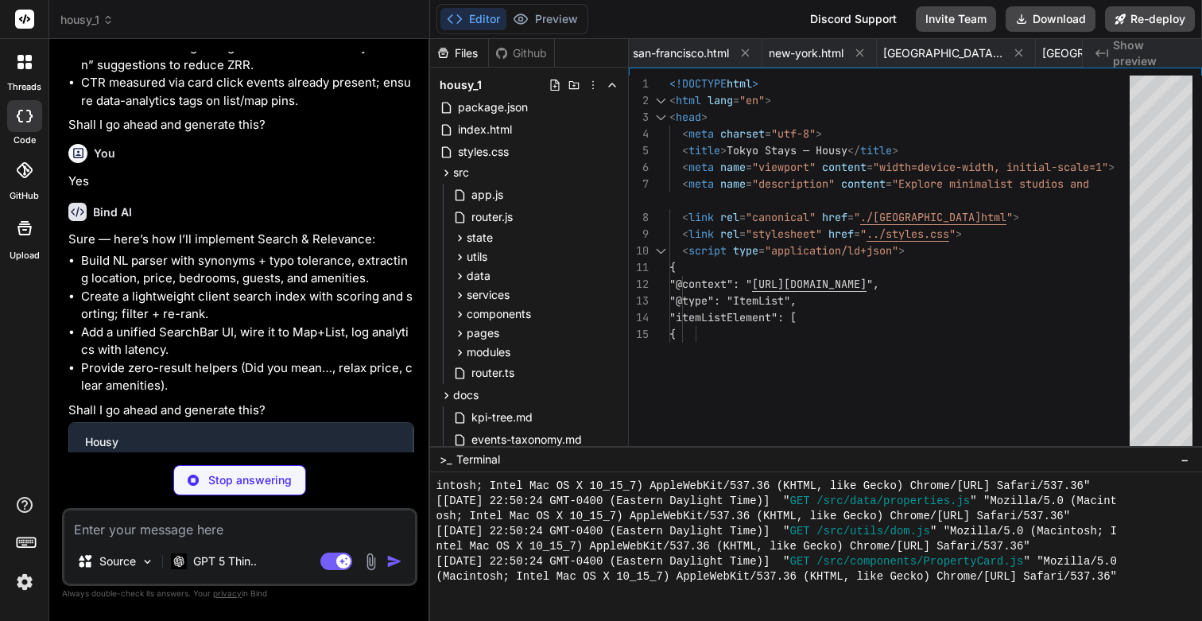
type textarea "x"
type textarea "getCityNames() { return CITY_NAMES.slice(); } };"
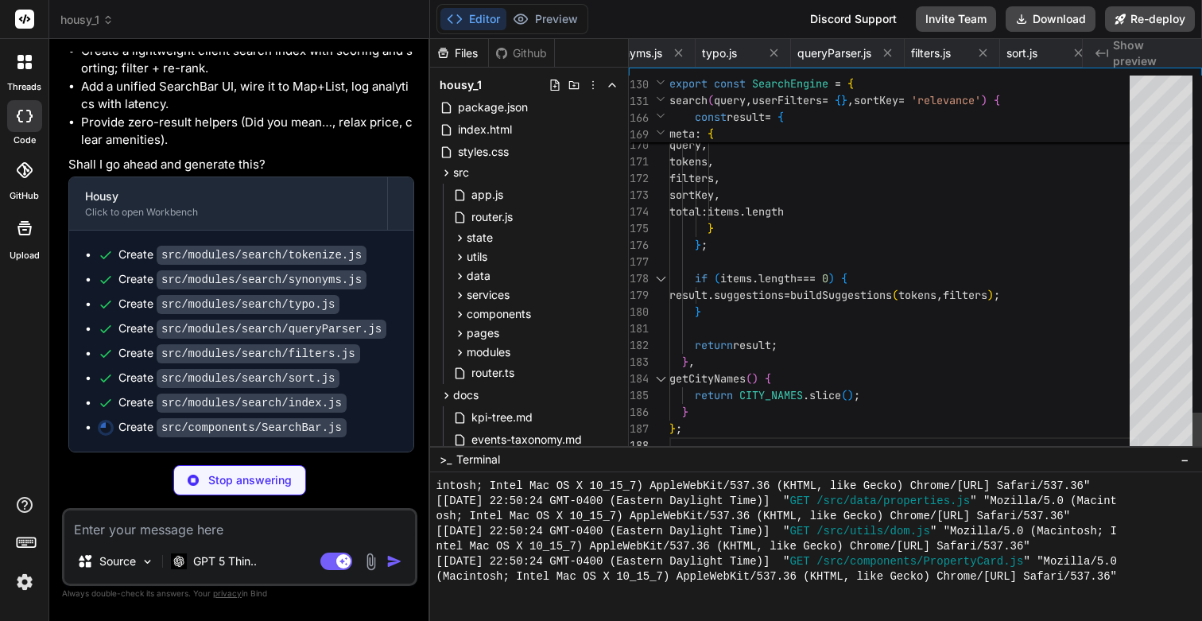
scroll to position [67, 0]
click at [1096, 52] on icon "Created with Pixso." at bounding box center [1102, 53] width 13 height 13
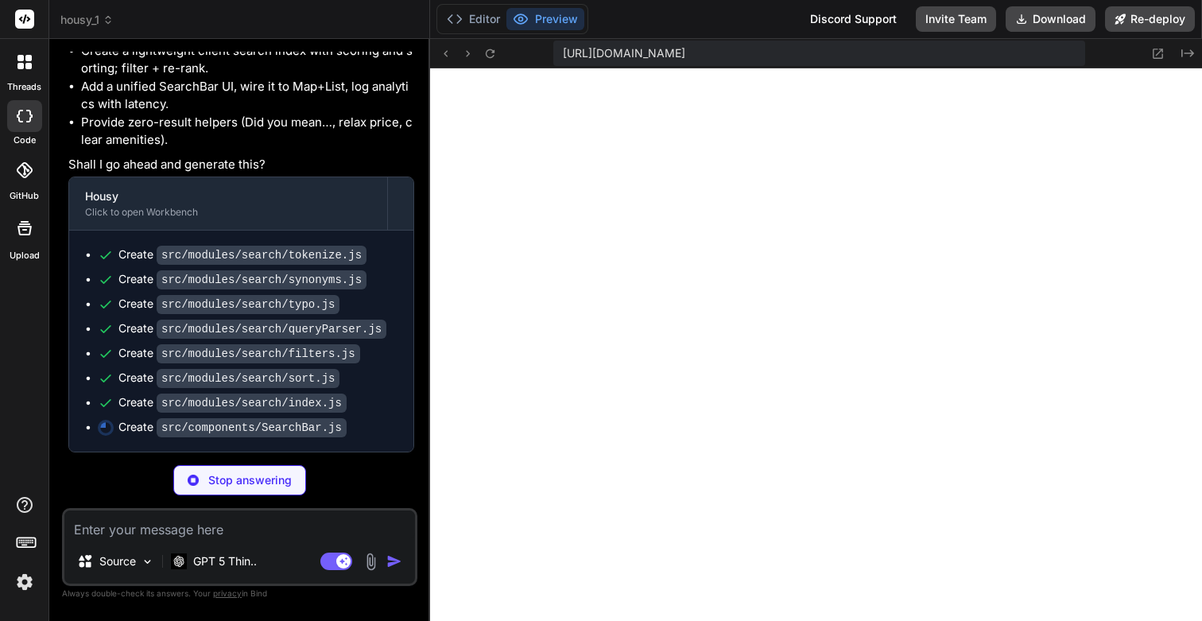
type textarea "x"
type textarea "}; }"
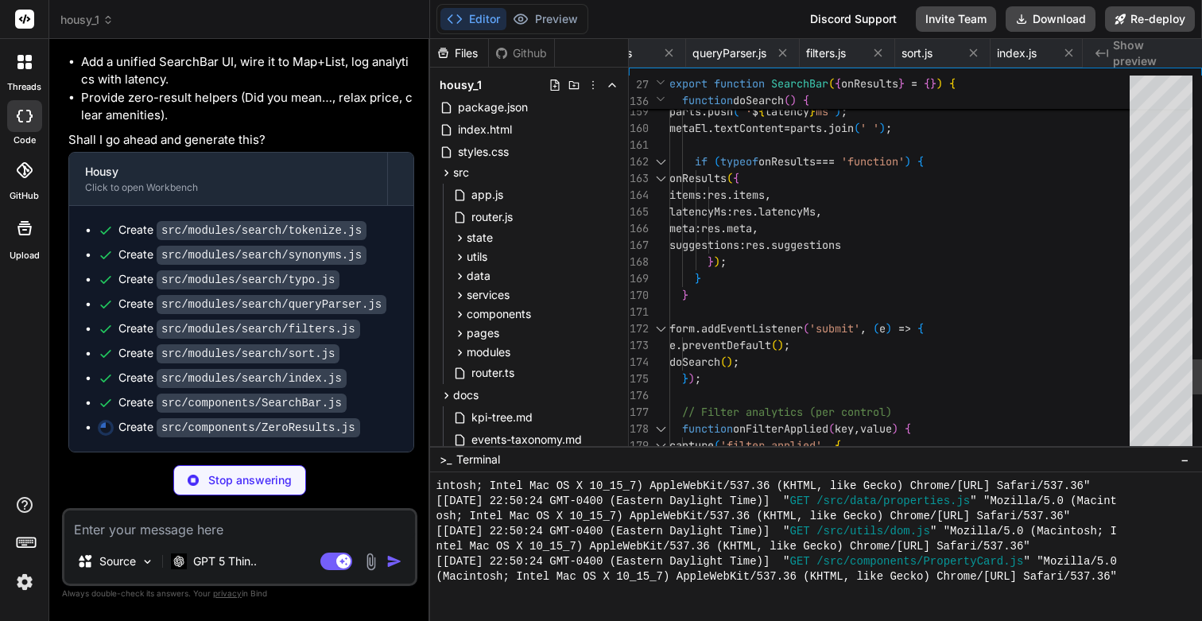
type textarea "x"
type textarea "return host; }"
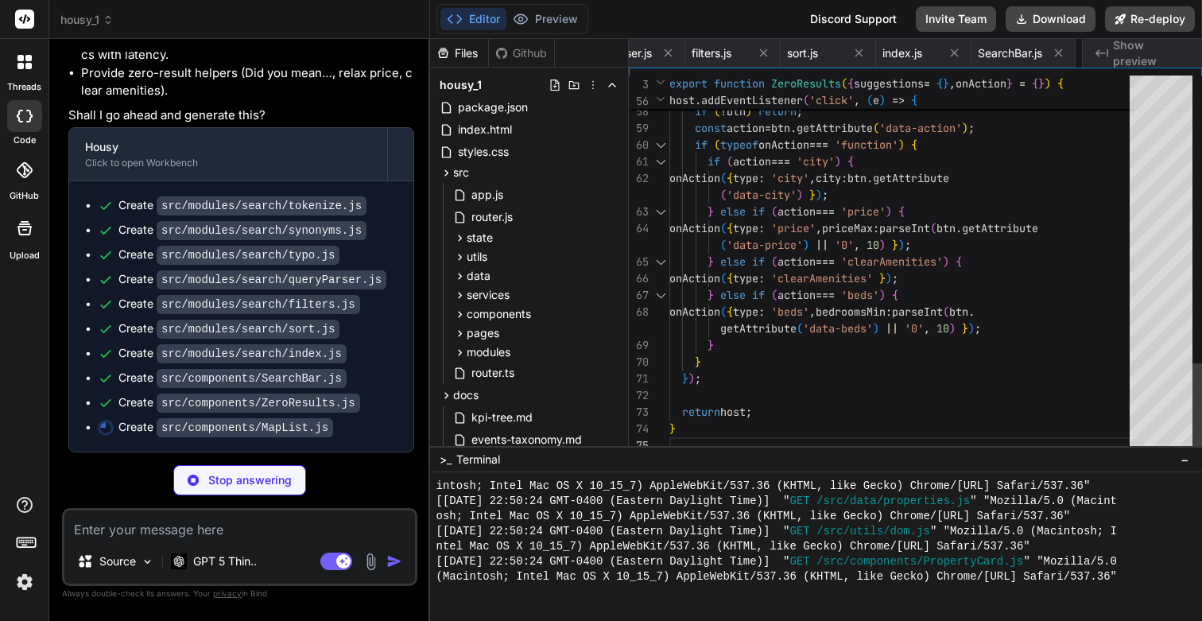
type textarea "x"
type textarea "renderAll(items, options); } }; }"
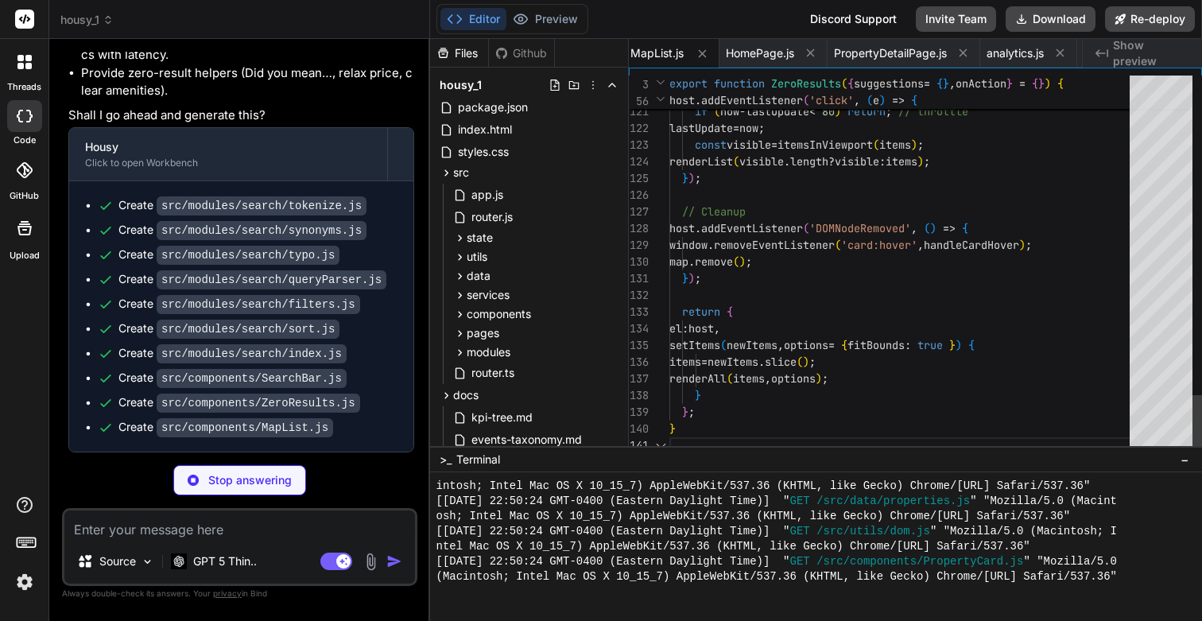
scroll to position [67, 0]
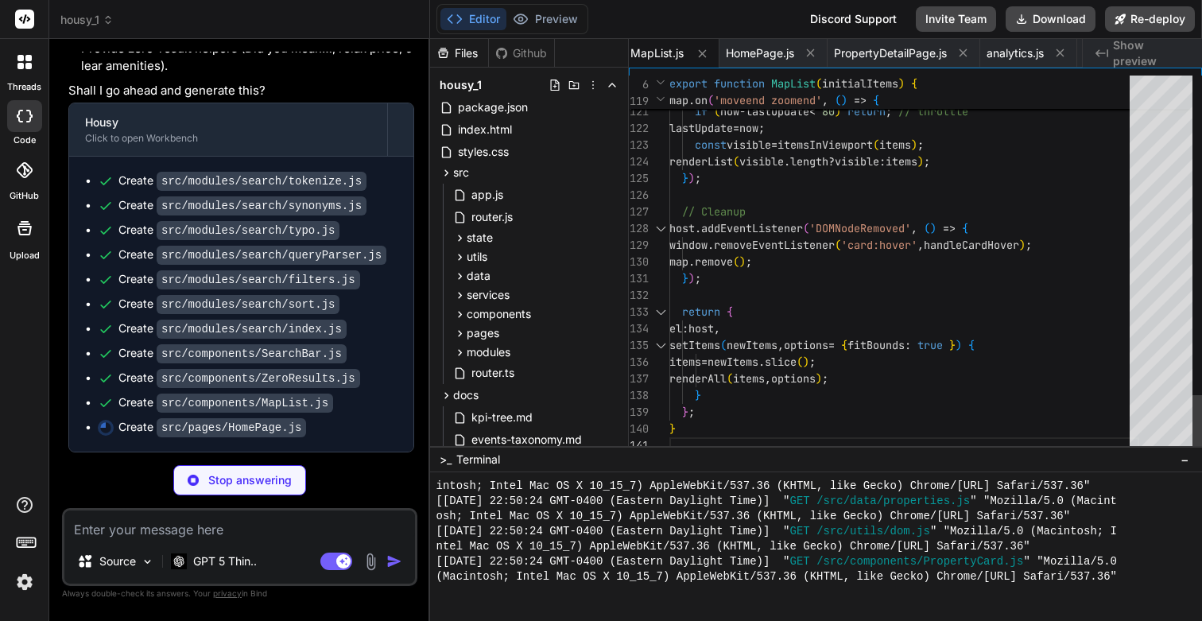
type textarea "x"
type textarea "section.appendChild(resultsInfoWrap); section.appendChild(mapListWrap); return …"
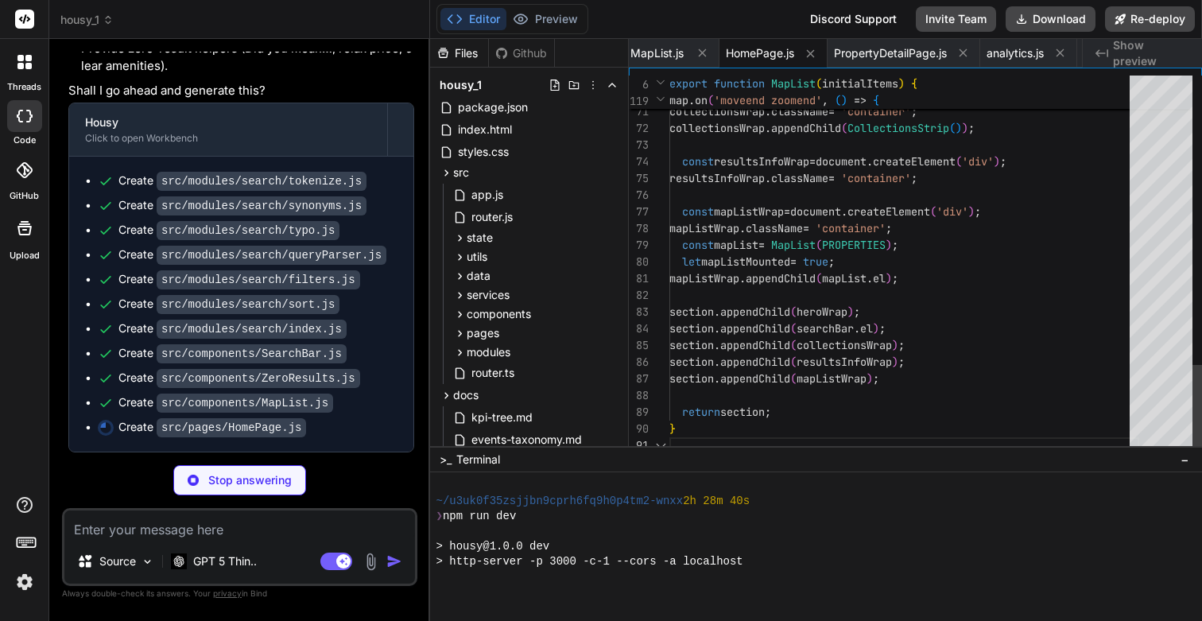
scroll to position [10000, 0]
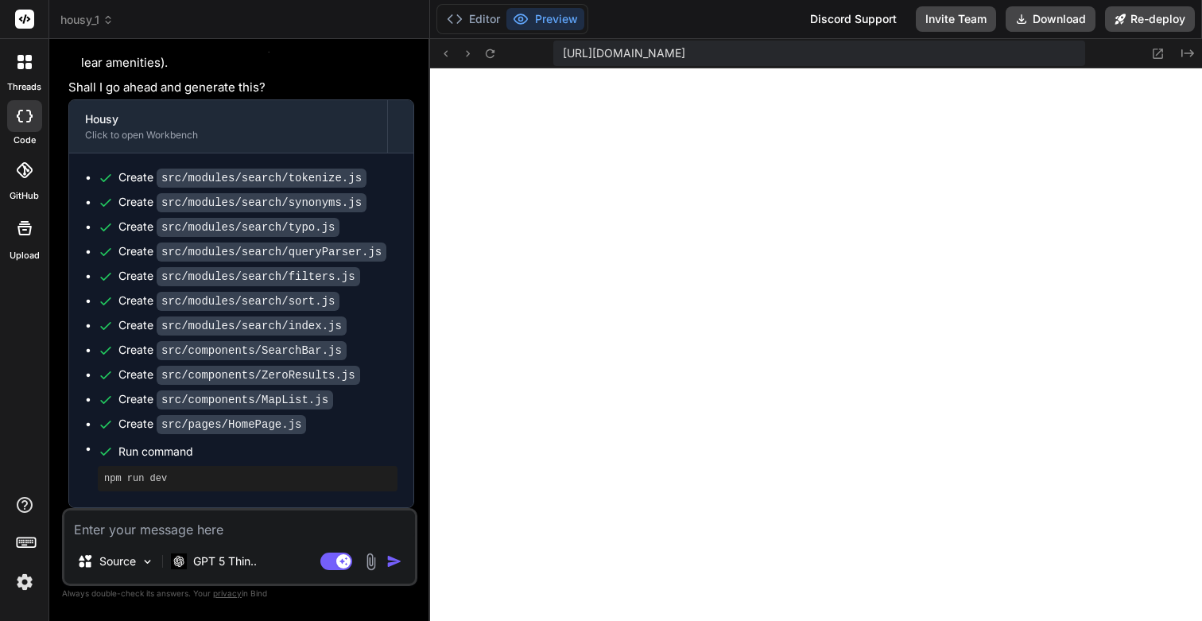
type textarea "x"
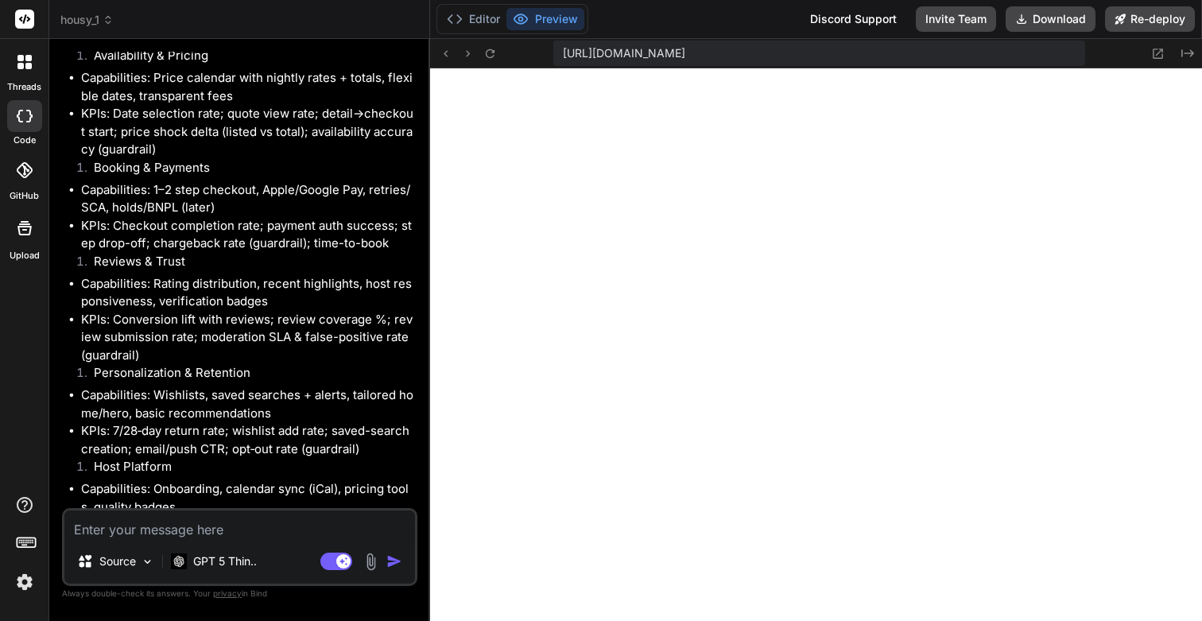
scroll to position [8825, 0]
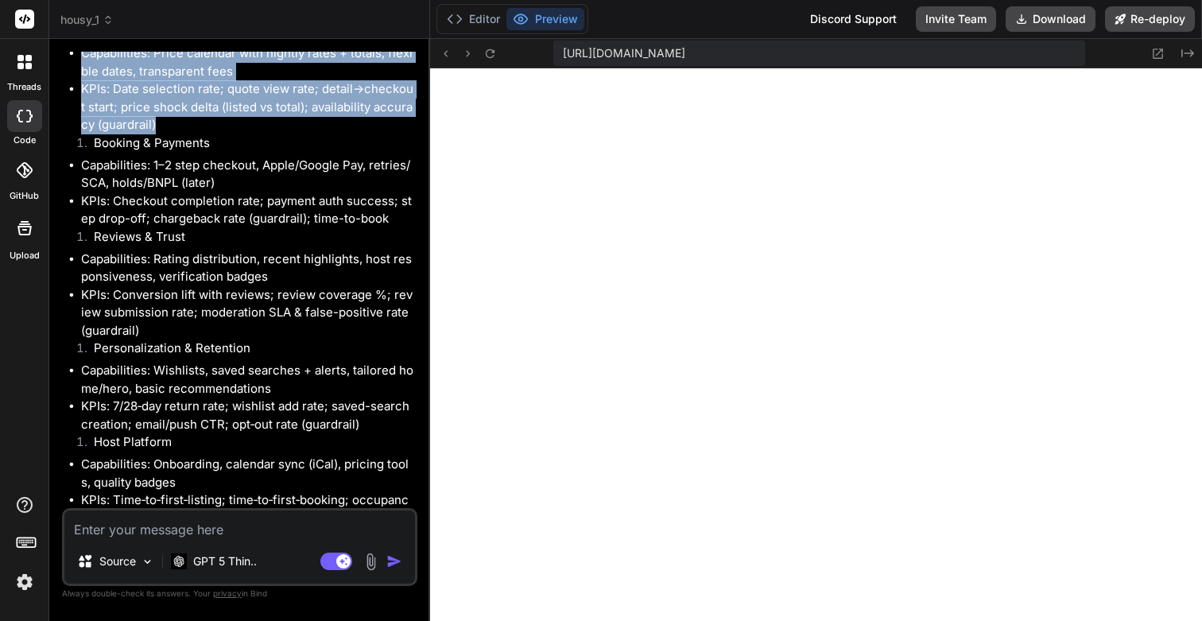
drag, startPoint x: 95, startPoint y: 217, endPoint x: 169, endPoint y: 308, distance: 116.5
copy div "Availability & Pricing Capabilities: Price calendar with nightly rates + totals…"
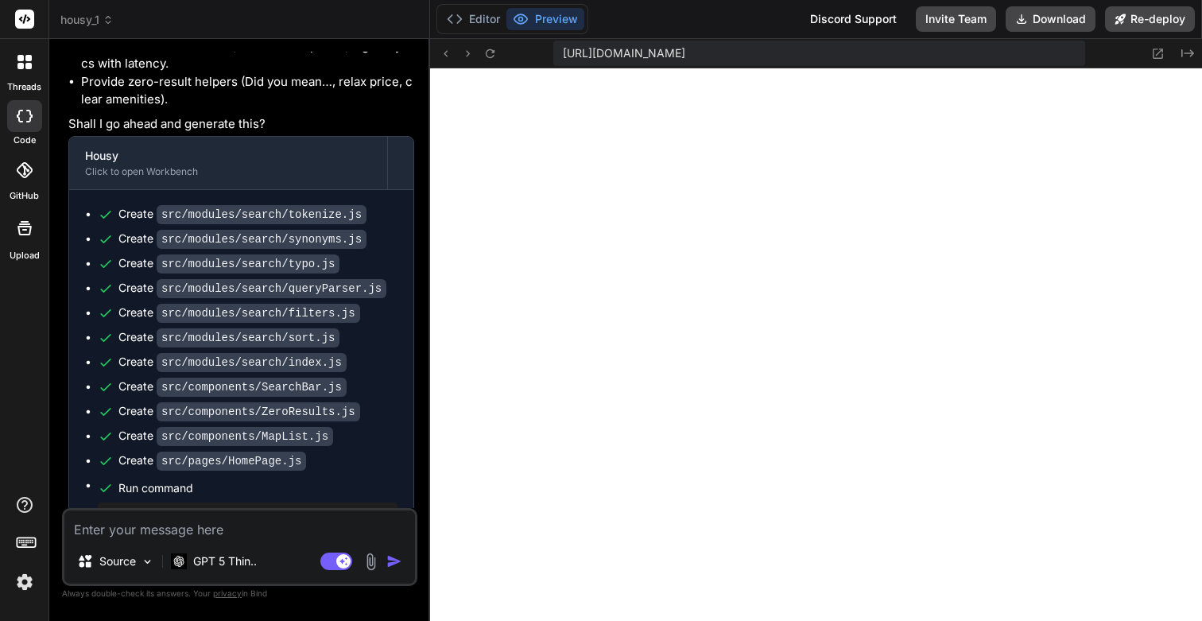
scroll to position [14620, 0]
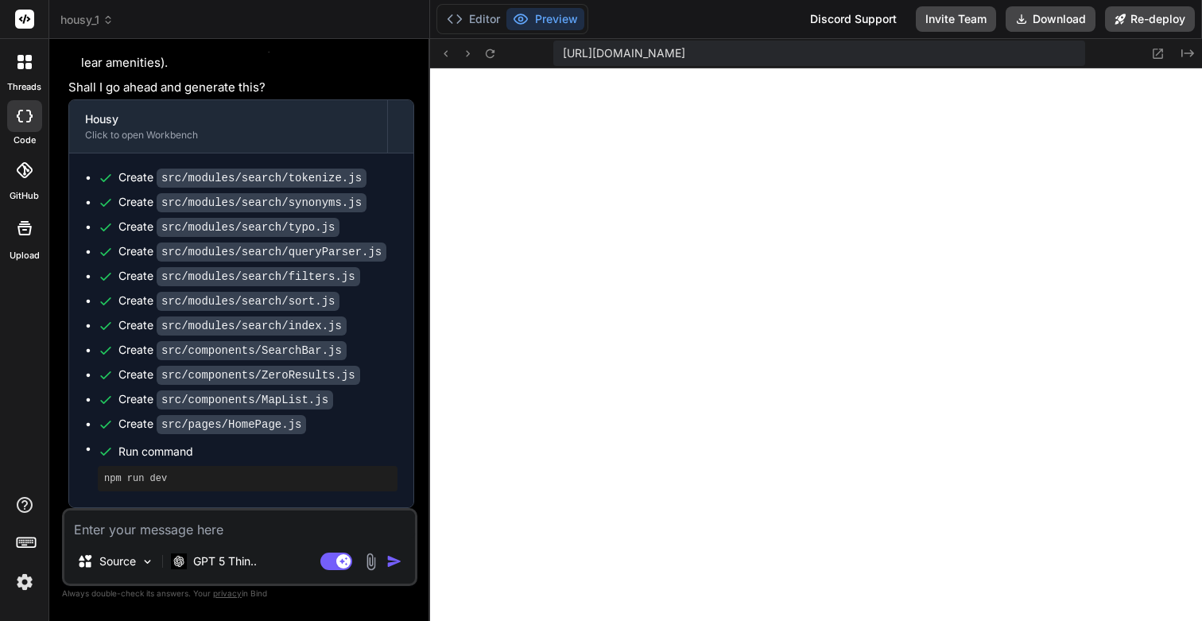
click at [196, 527] on textarea at bounding box center [239, 524] width 351 height 29
type textarea "T"
type textarea "x"
type textarea "Th"
type textarea "x"
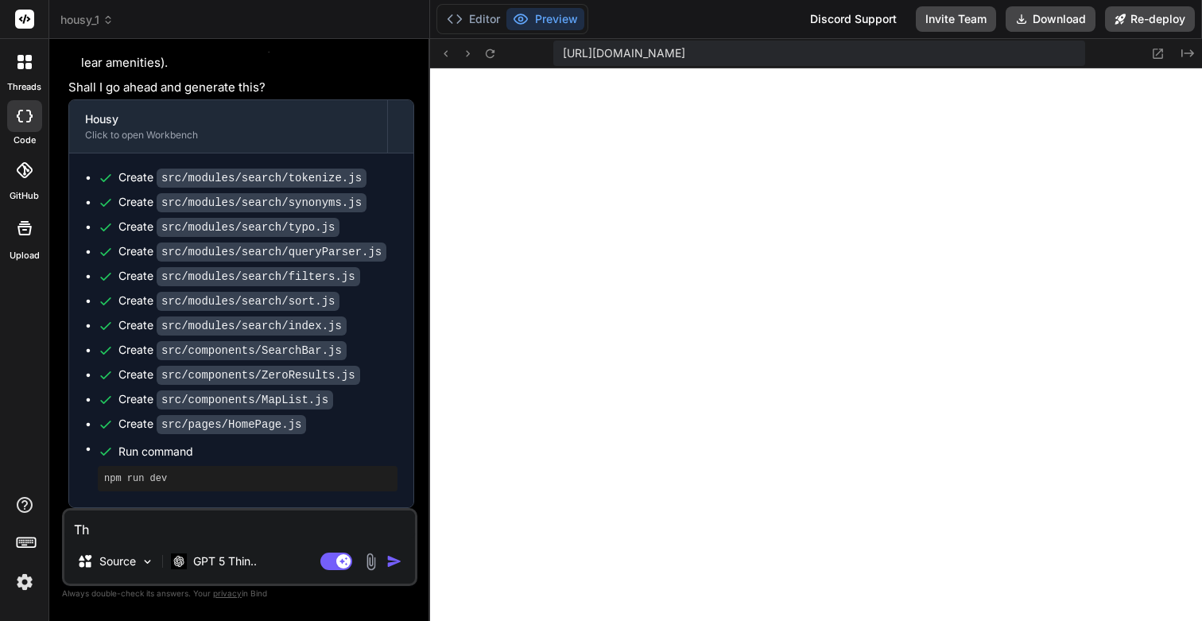
type textarea "Thi"
type textarea "x"
type textarea "This"
type textarea "x"
type textarea "This i"
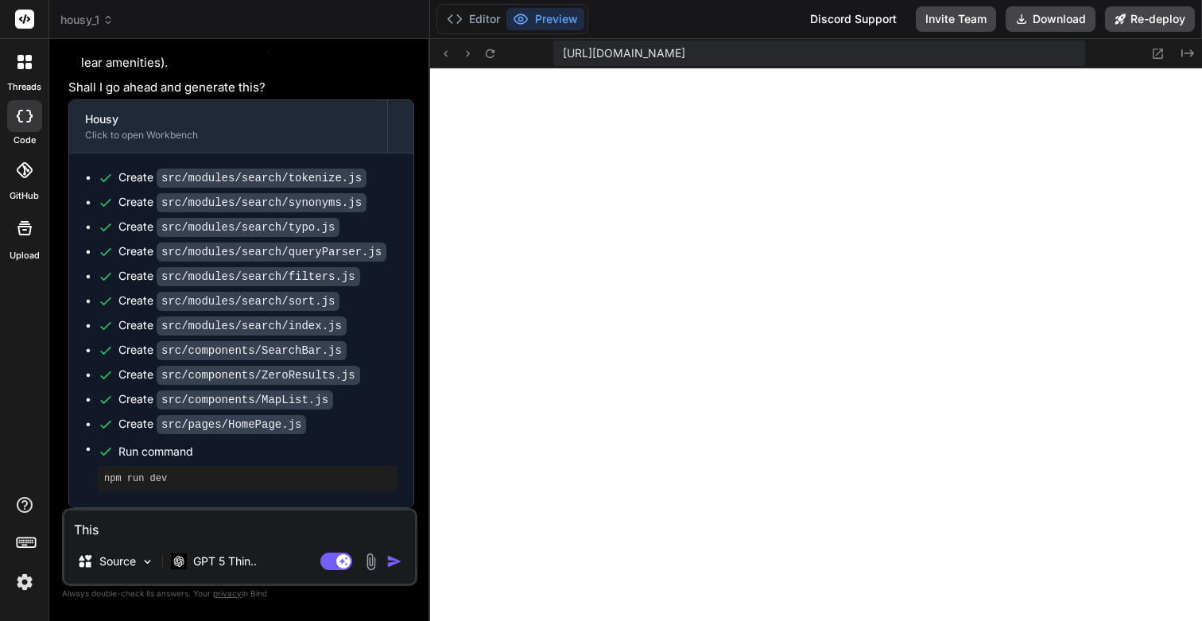
type textarea "x"
type textarea "This is"
type textarea "x"
type textarea "This is"
type textarea "x"
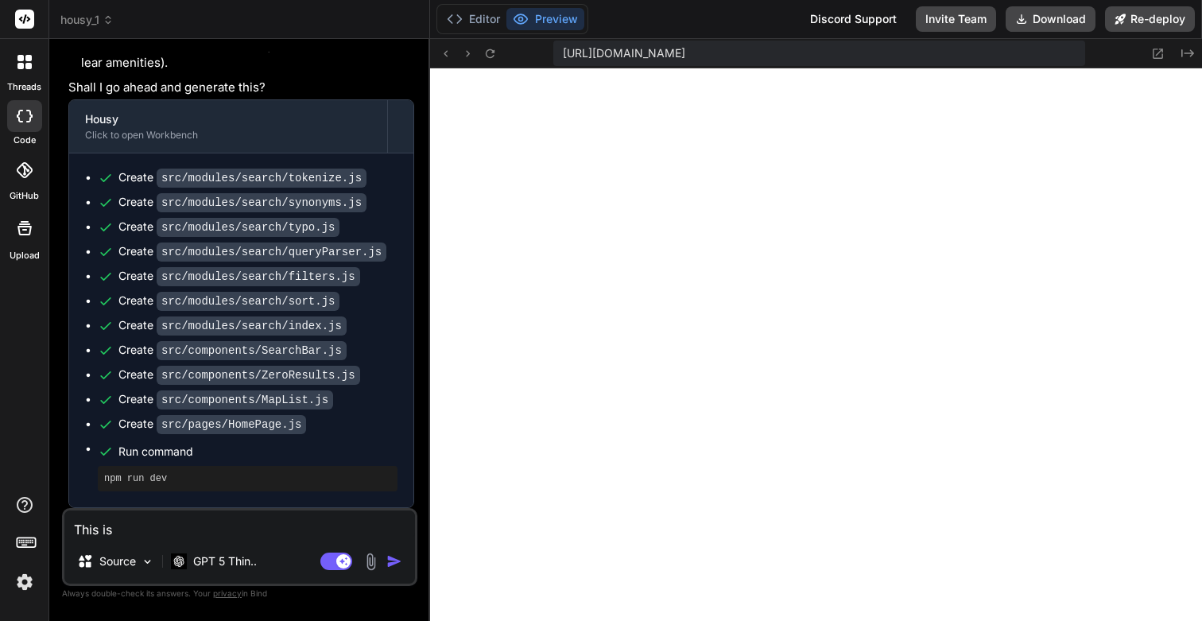
type textarea "This is g"
type textarea "x"
type textarea "This is gr"
type textarea "x"
type textarea "This is grew"
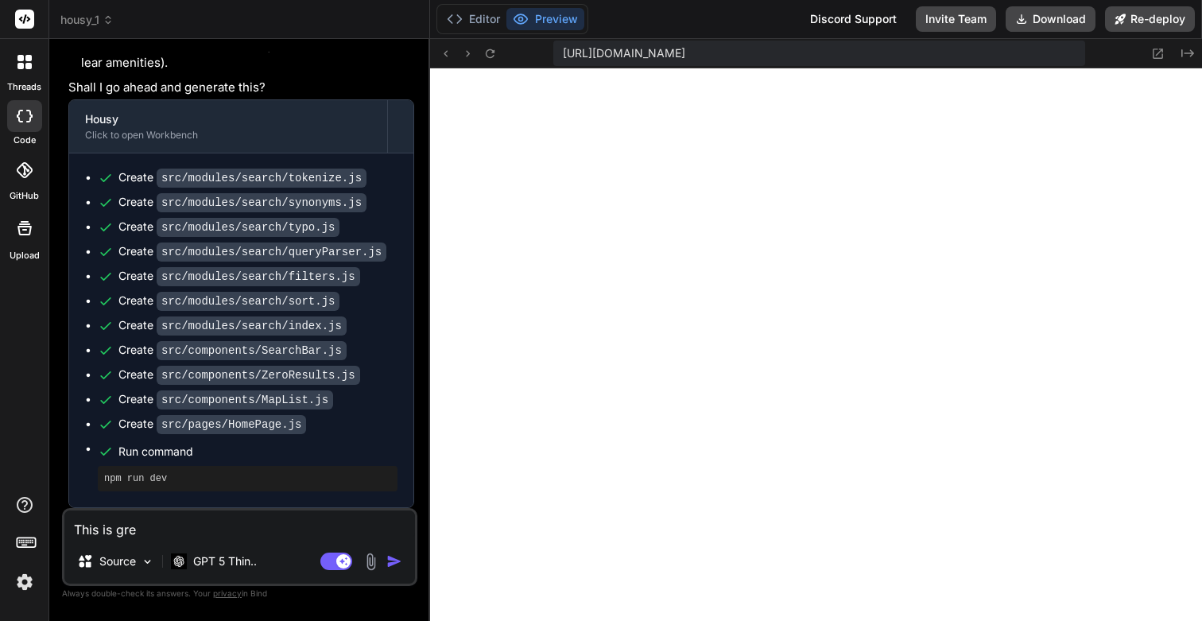
type textarea "x"
type textarea "This is [PERSON_NAME]"
type textarea "x"
type textarea "This is grewat"
type textarea "x"
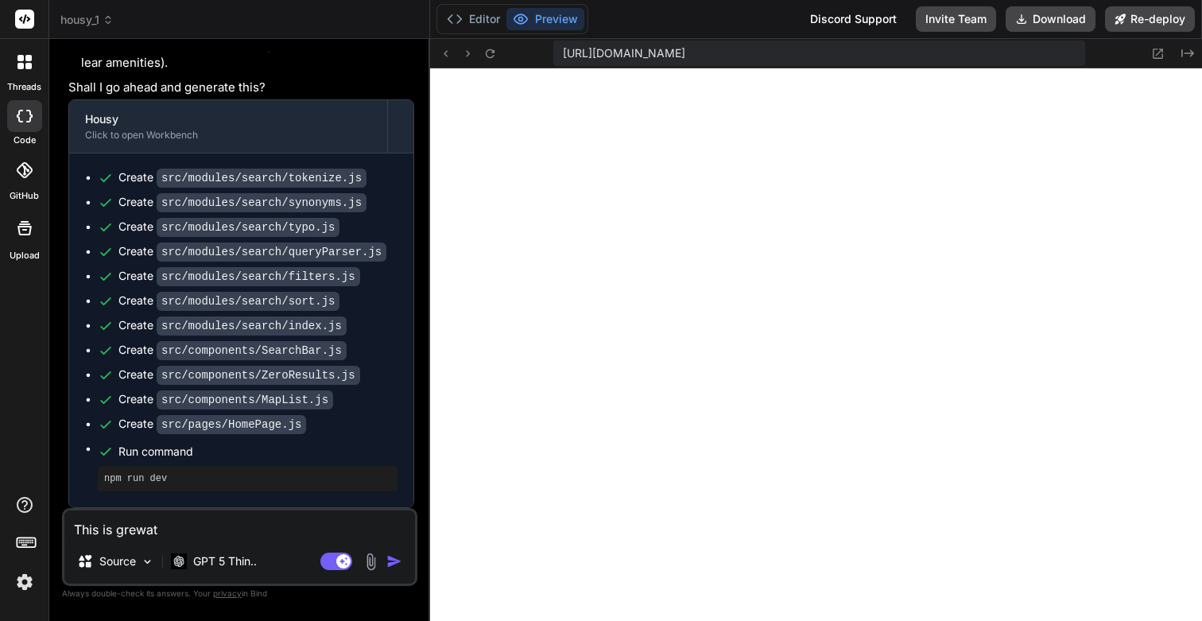
type textarea "This is [PERSON_NAME]"
type textarea "x"
type textarea "This is grew"
type textarea "x"
type textarea "This is gre"
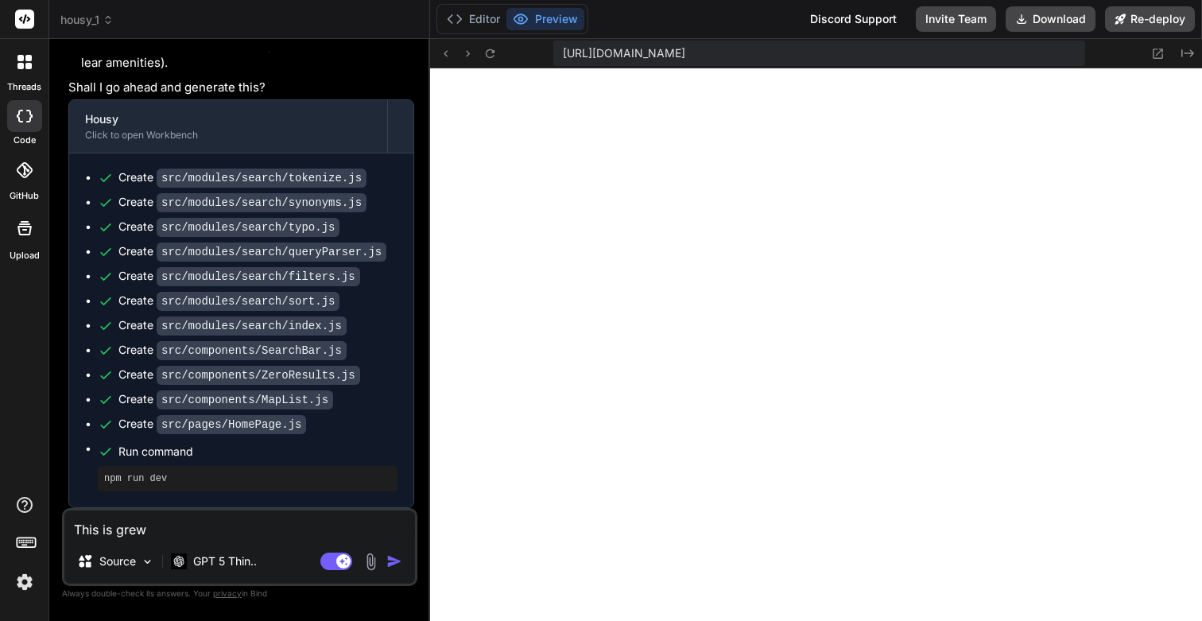
type textarea "x"
type textarea "This is gr"
type textarea "x"
type textarea "This is g"
type textarea "x"
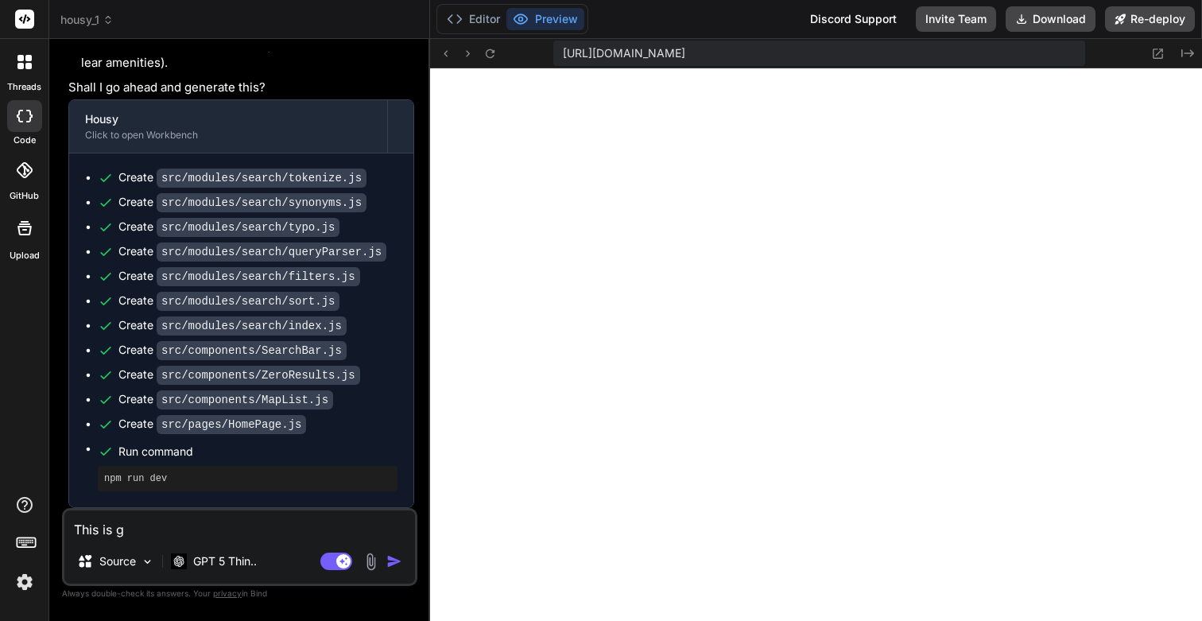
type textarea "This is"
type textarea "x"
type textarea "This is g"
type textarea "x"
type textarea "This is gr"
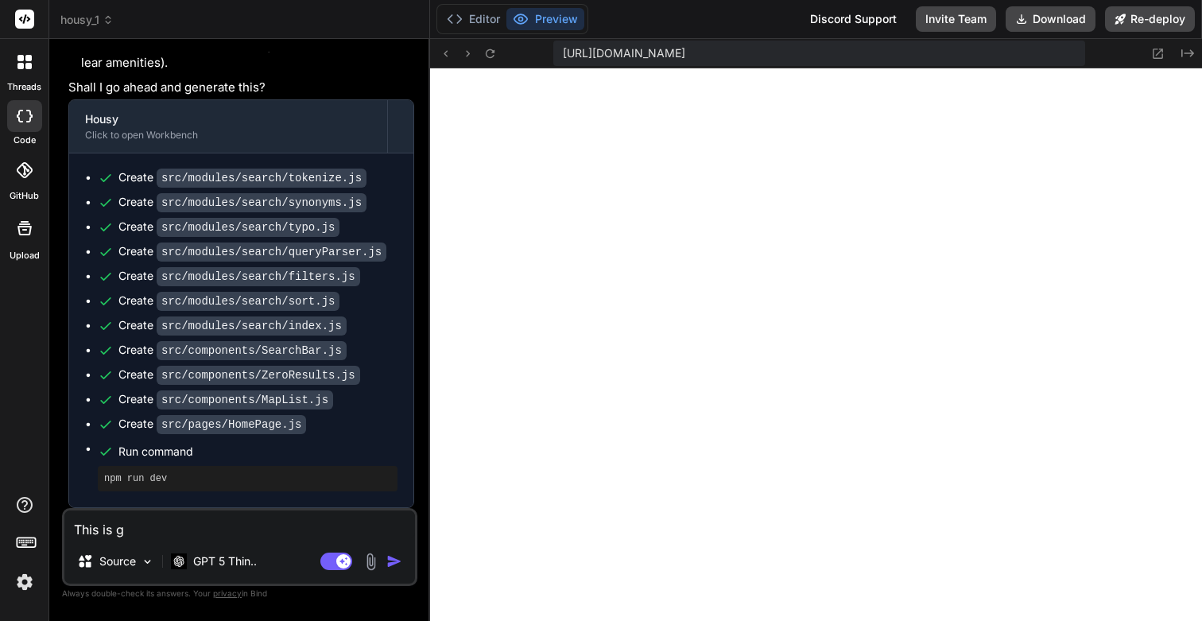
type textarea "x"
type textarea "This is gre"
type textarea "x"
type textarea "This is grea"
type textarea "x"
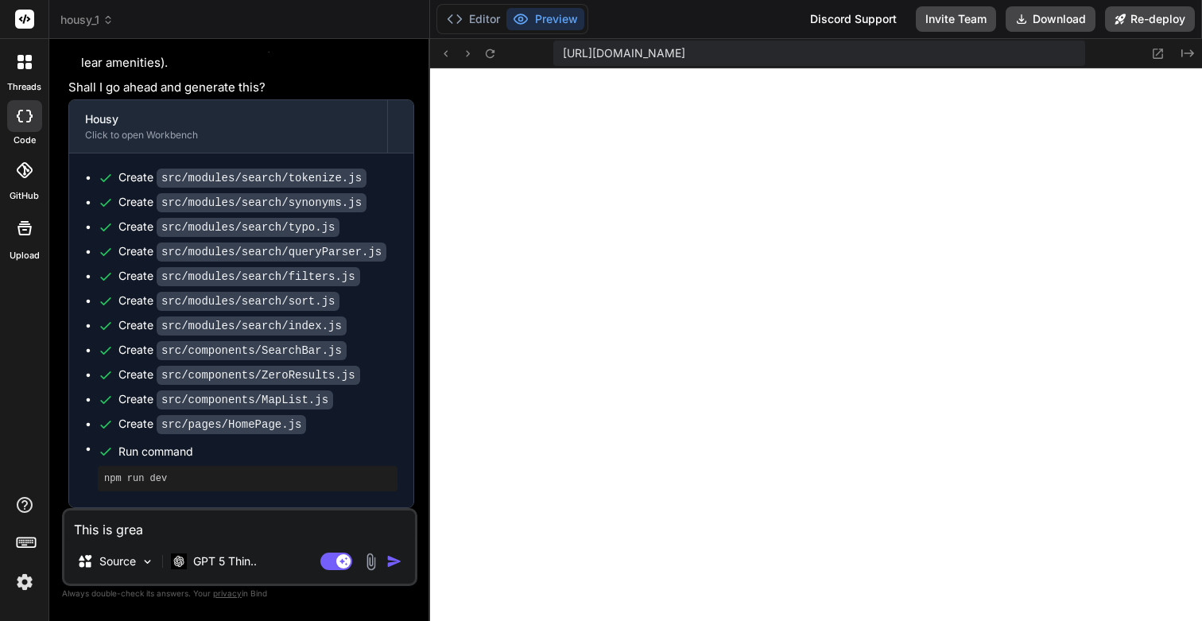
type textarea "This is great"
type textarea "x"
type textarea "This is great."
type textarea "x"
type textarea "This is great."
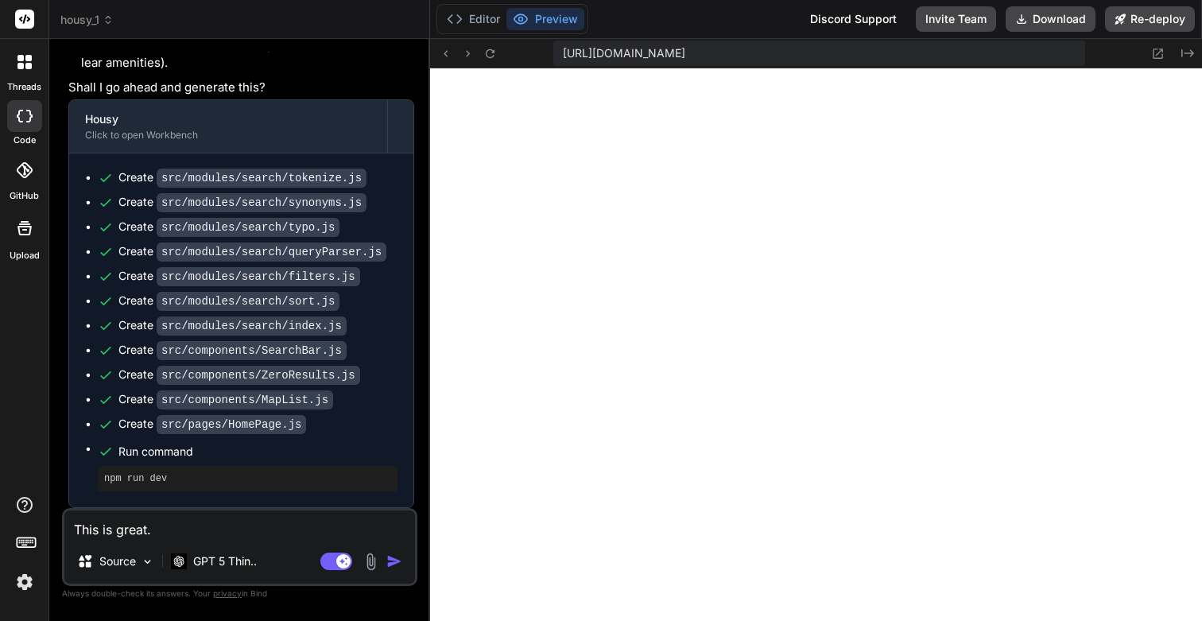
type textarea "x"
type textarea "This is great."
type textarea "x"
type textarea "This is great. N"
type textarea "x"
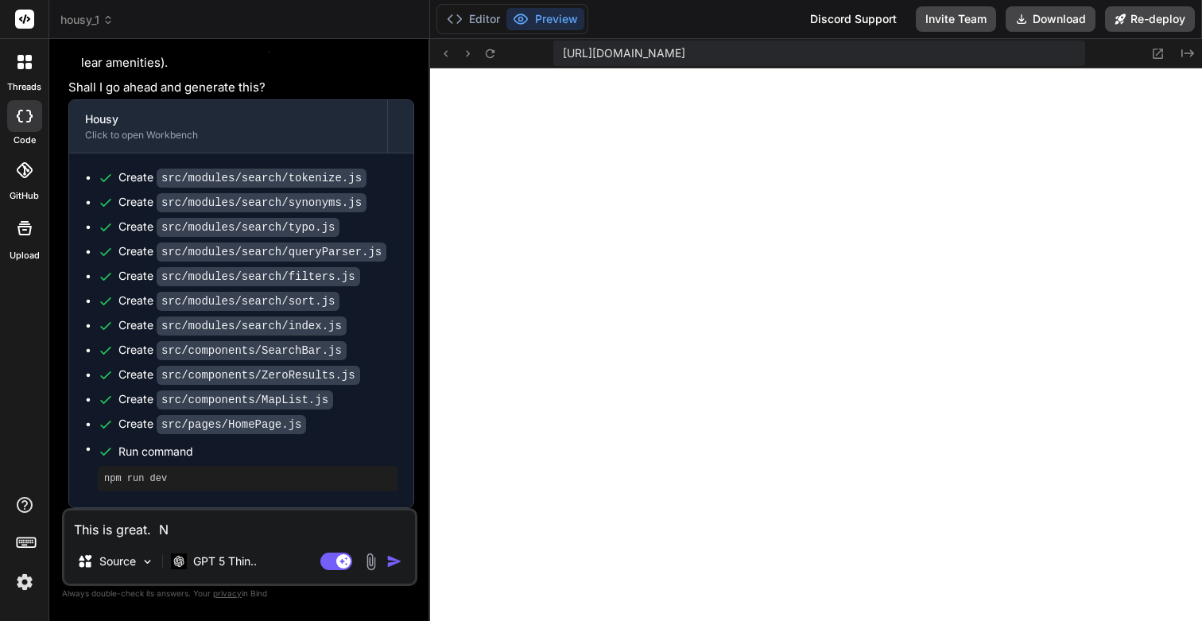
type textarea "This is great. No"
type textarea "x"
type textarea "This is great. Now"
type textarea "x"
type textarea "This is great. Now"
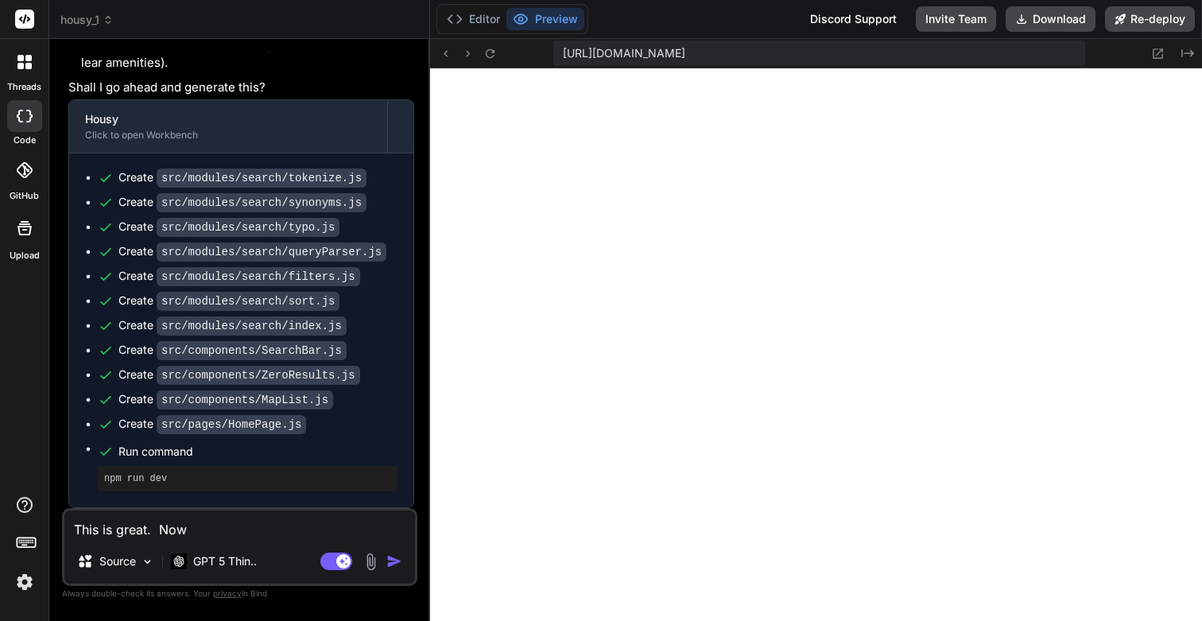
type textarea "x"
type textarea "This is great. Now l"
type textarea "x"
type textarea "This is great. Now le"
type textarea "x"
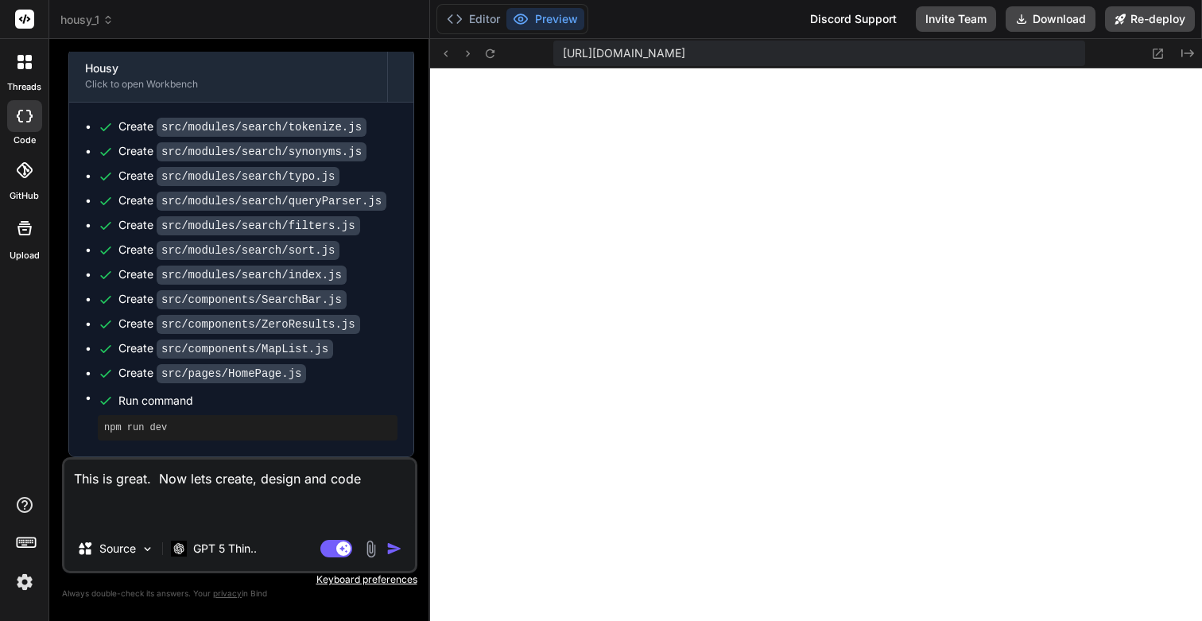
paste textarea "Availability & Pricing Capabilities: Price calendar with nightly rates + totals…"
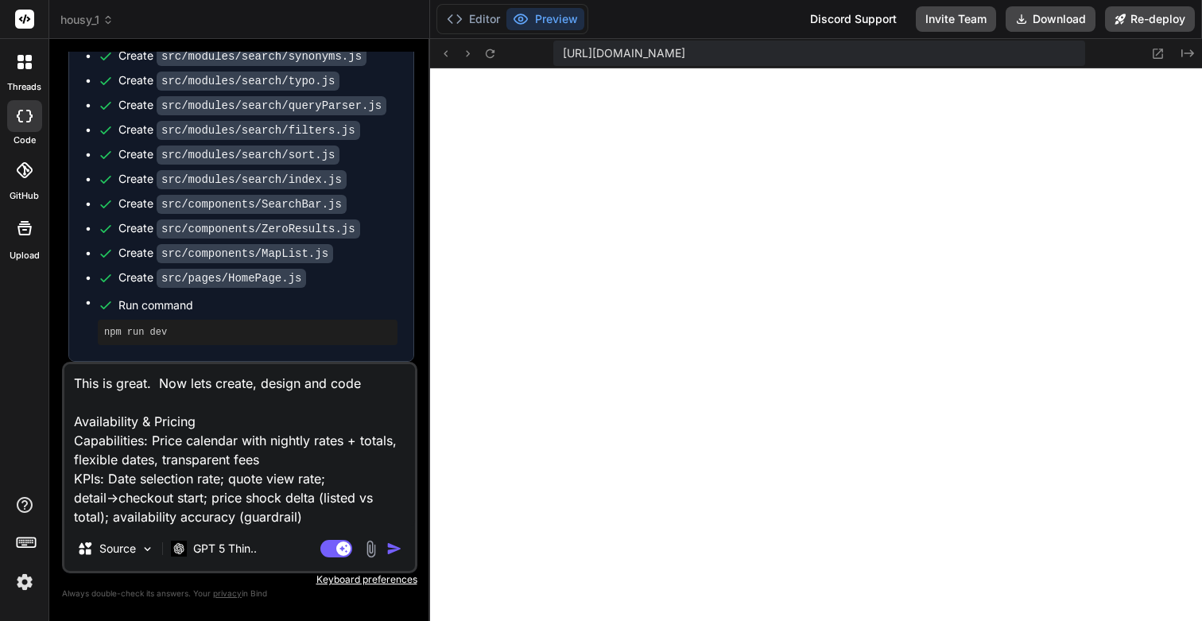
click at [398, 549] on img "button" at bounding box center [394, 549] width 16 height 16
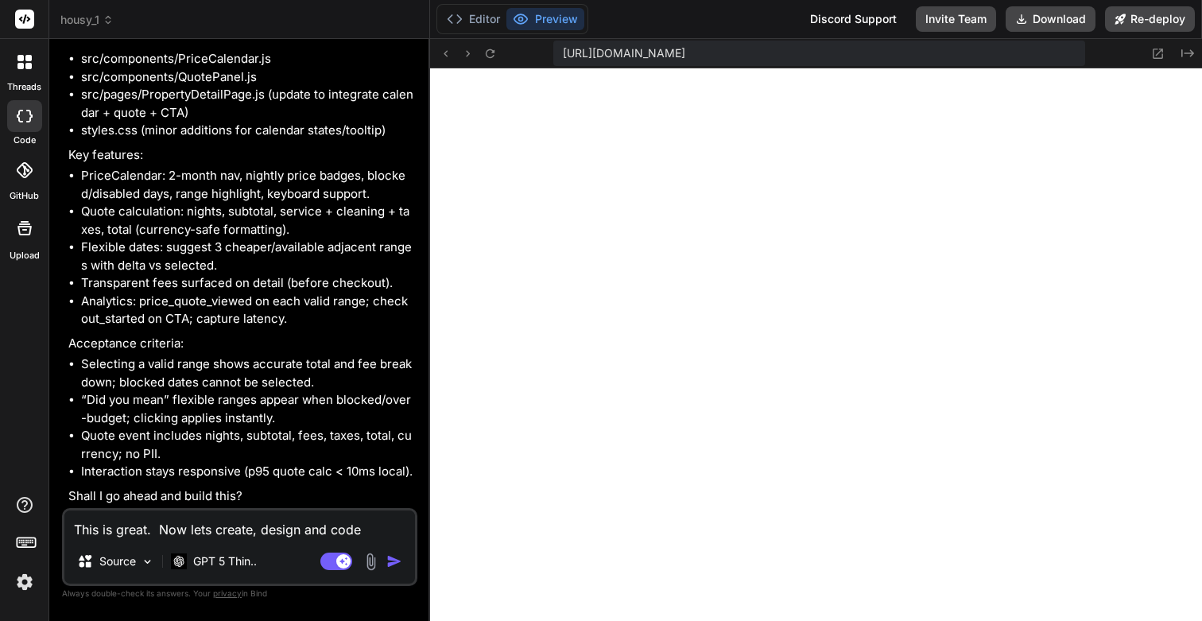
scroll to position [15624, 0]
click at [184, 520] on textarea "This is great. Now lets create, design and code Availability & Pricing Capabili…" at bounding box center [239, 524] width 351 height 29
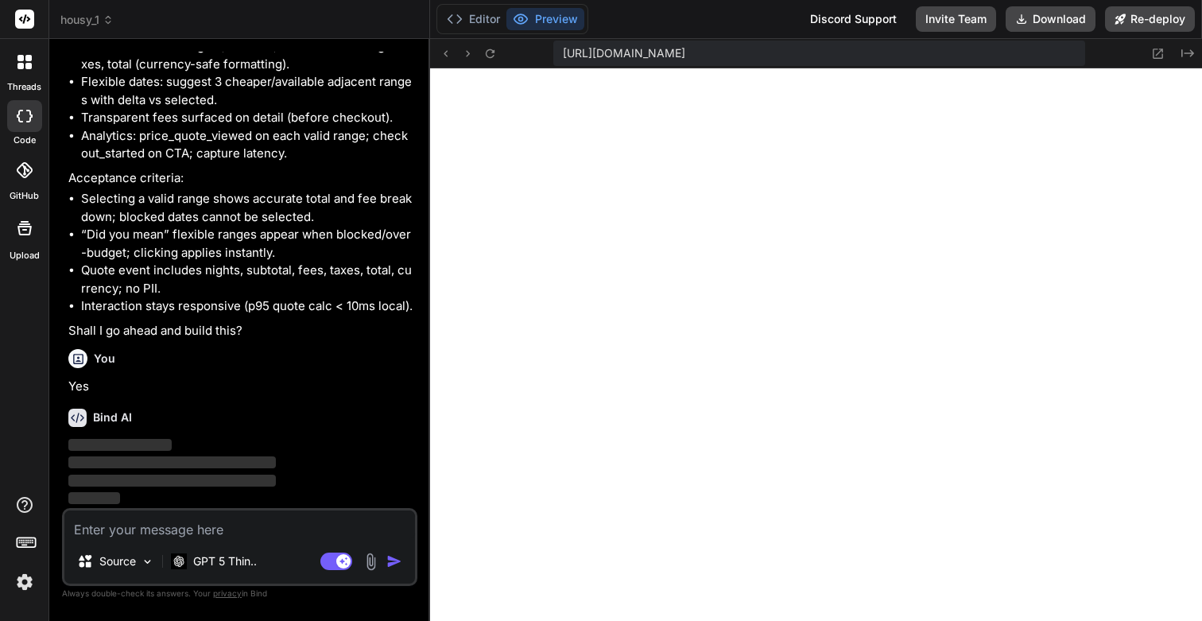
scroll to position [15789, 0]
